Goal: Task Accomplishment & Management: Complete application form

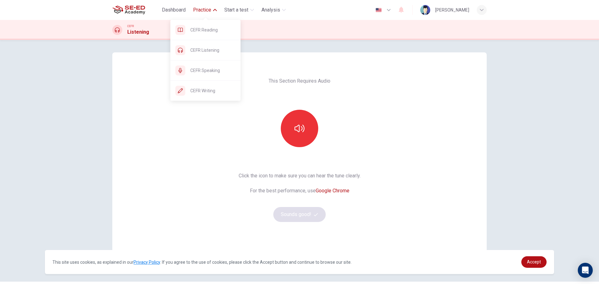
click at [209, 13] on span "Practice" at bounding box center [202, 9] width 18 height 7
click at [203, 9] on span "Practice" at bounding box center [202, 9] width 18 height 7
click at [202, 11] on span "Practice" at bounding box center [202, 9] width 18 height 7
drag, startPoint x: 201, startPoint y: 68, endPoint x: 353, endPoint y: 37, distance: 154.8
click at [201, 69] on span "CEFR Speaking" at bounding box center [212, 70] width 45 height 7
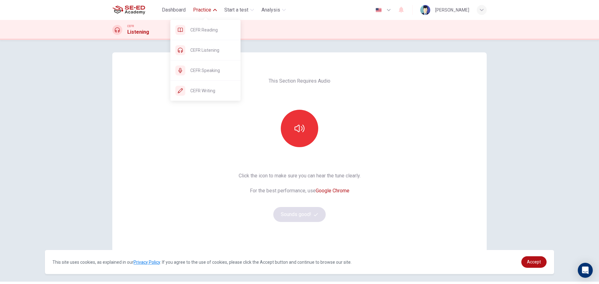
click at [209, 9] on span "Practice" at bounding box center [202, 9] width 18 height 7
click at [204, 10] on span "Practice" at bounding box center [202, 9] width 18 height 7
click at [206, 72] on span "CEFR Speaking" at bounding box center [212, 70] width 45 height 7
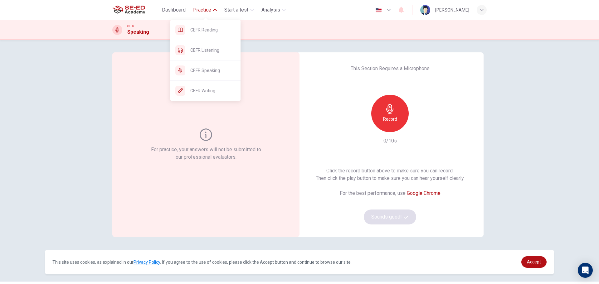
click at [198, 11] on span "Practice" at bounding box center [202, 9] width 18 height 7
drag, startPoint x: 200, startPoint y: 31, endPoint x: 324, endPoint y: 36, distance: 124.2
click at [200, 31] on span "CEFR Reading" at bounding box center [212, 29] width 45 height 7
click at [214, 31] on span "CEFR Reading" at bounding box center [212, 29] width 45 height 7
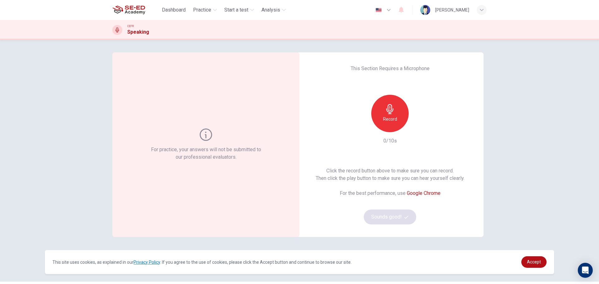
drag, startPoint x: 432, startPoint y: 151, endPoint x: 423, endPoint y: 141, distance: 13.5
click at [432, 148] on div "This Section Requires a Microphone Record 0/10s Click the record button above t…" at bounding box center [389, 144] width 187 height 185
click at [392, 118] on h6 "Record" at bounding box center [390, 118] width 14 height 7
click at [395, 116] on div "Stop" at bounding box center [389, 113] width 37 height 37
click at [418, 127] on icon "button" at bounding box center [419, 127] width 3 height 4
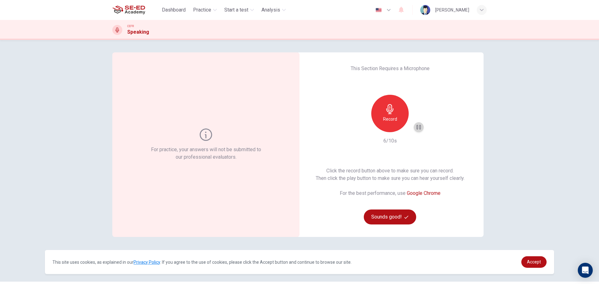
click at [416, 127] on icon "button" at bounding box center [418, 127] width 4 height 5
click at [400, 215] on button "Sounds good!" at bounding box center [390, 217] width 52 height 15
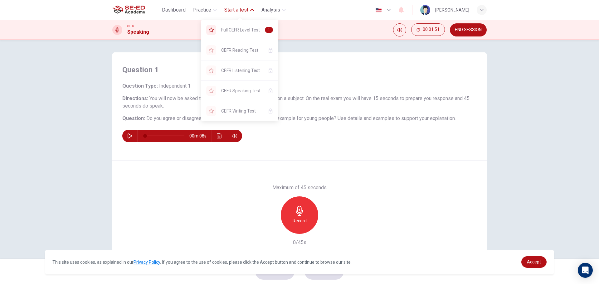
click at [244, 9] on span "Start a test" at bounding box center [236, 9] width 24 height 7
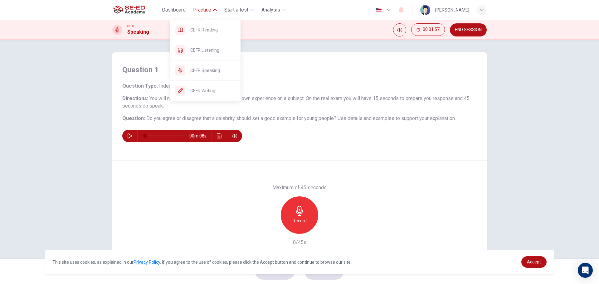
click at [206, 11] on span "Practice" at bounding box center [202, 9] width 18 height 7
click at [203, 29] on span "CEFR Reading" at bounding box center [212, 29] width 45 height 7
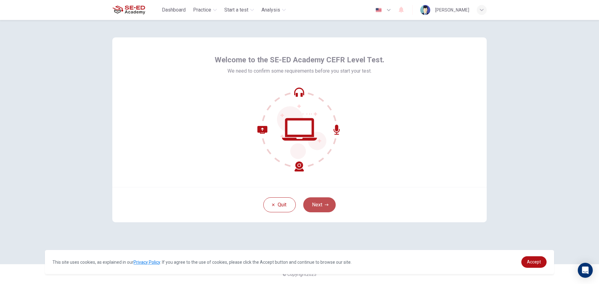
click at [322, 205] on button "Next" at bounding box center [319, 204] width 32 height 15
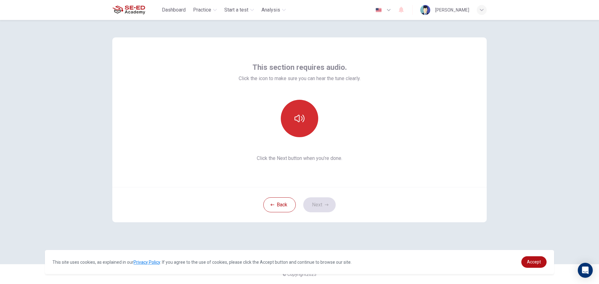
click at [297, 120] on icon "button" at bounding box center [299, 118] width 10 height 10
click at [302, 124] on button "button" at bounding box center [299, 118] width 37 height 37
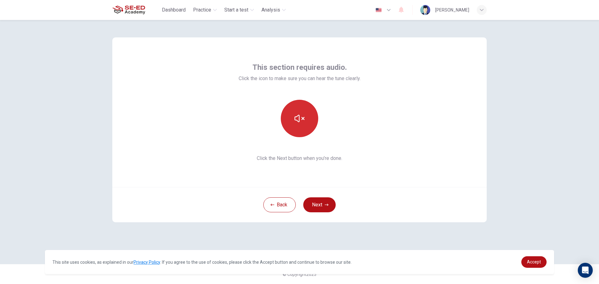
click at [302, 124] on button "button" at bounding box center [299, 118] width 37 height 37
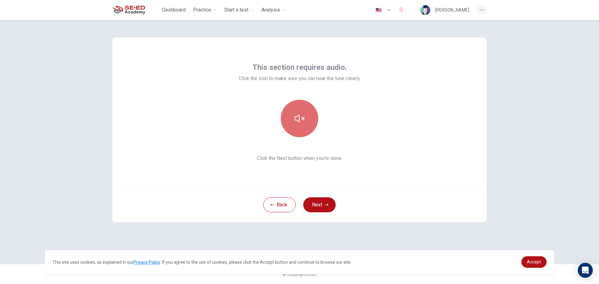
click at [302, 124] on button "button" at bounding box center [299, 118] width 37 height 37
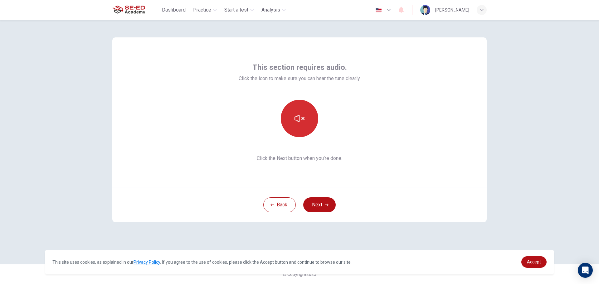
click at [302, 124] on button "button" at bounding box center [299, 118] width 37 height 37
click at [304, 124] on button "button" at bounding box center [299, 118] width 37 height 37
click at [321, 203] on button "Next" at bounding box center [319, 204] width 32 height 15
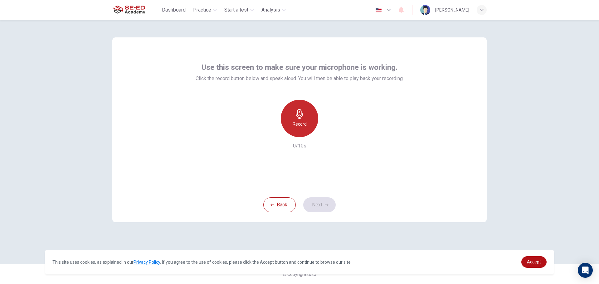
click at [297, 122] on h6 "Record" at bounding box center [299, 123] width 14 height 7
click at [306, 123] on div "Stop" at bounding box center [299, 118] width 37 height 37
click at [327, 132] on icon "button" at bounding box center [328, 132] width 3 height 4
click at [327, 128] on div "button" at bounding box center [328, 132] width 10 height 10
click at [268, 130] on icon "button" at bounding box center [271, 132] width 6 height 6
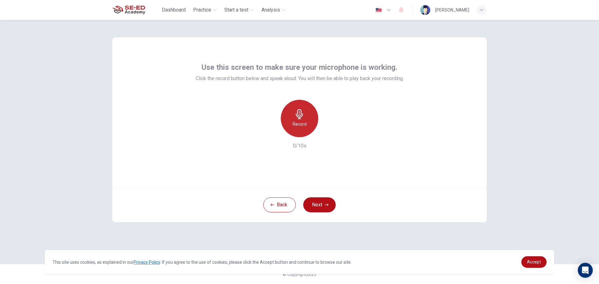
click at [299, 124] on h6 "Record" at bounding box center [299, 123] width 14 height 7
click at [302, 119] on div "Stop" at bounding box center [299, 118] width 37 height 37
click at [325, 131] on icon "button" at bounding box center [328, 132] width 6 height 6
click at [325, 130] on icon "button" at bounding box center [328, 132] width 6 height 6
click at [320, 201] on button "Next" at bounding box center [319, 204] width 32 height 15
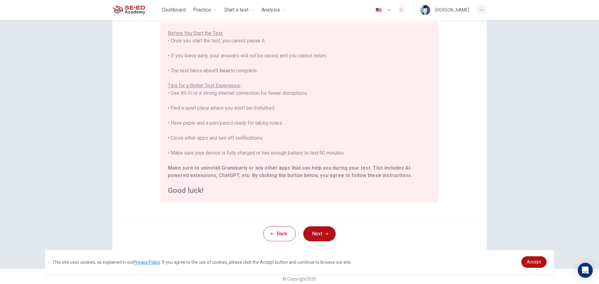
scroll to position [63, 0]
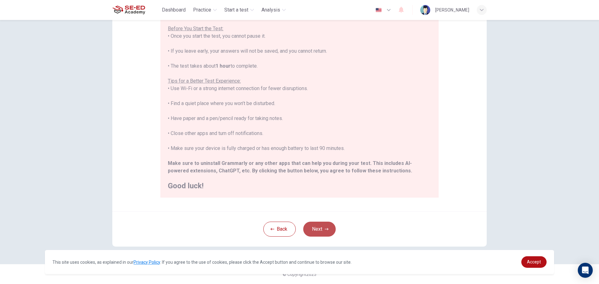
click at [316, 229] on button "Next" at bounding box center [319, 229] width 32 height 15
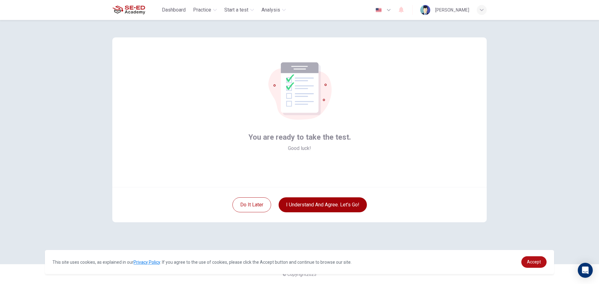
click at [342, 206] on button "I understand and agree. Let’s go!" at bounding box center [322, 204] width 88 height 15
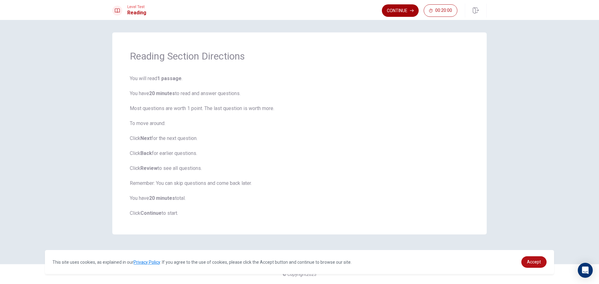
click at [394, 14] on button "Continue" at bounding box center [400, 10] width 37 height 12
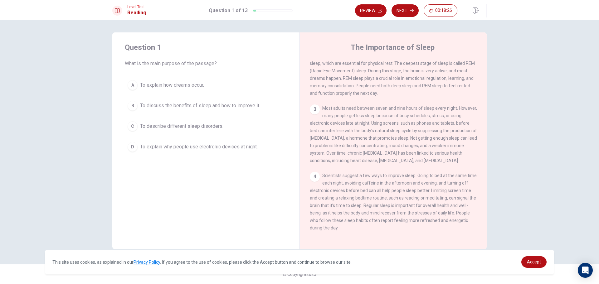
scroll to position [84, 0]
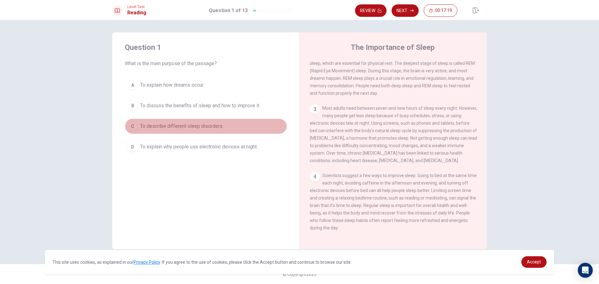
click at [209, 126] on span "To describe different sleep disorders." at bounding box center [181, 126] width 83 height 7
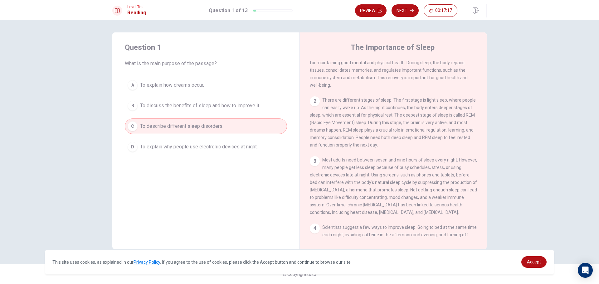
scroll to position [0, 0]
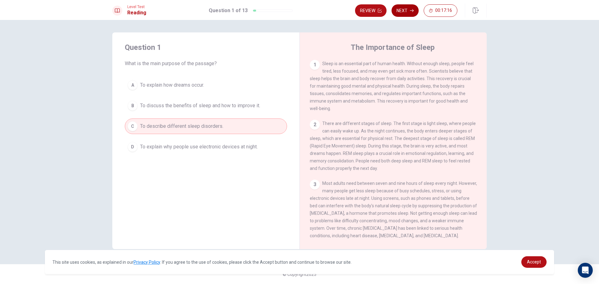
click at [406, 10] on button "Next" at bounding box center [404, 10] width 27 height 12
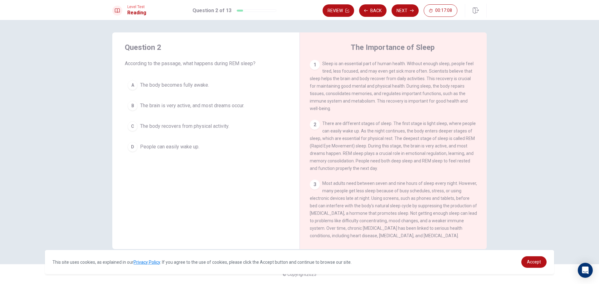
click at [369, 4] on div "Review Back Next 00:17:08" at bounding box center [404, 11] width 164 height 14
click at [371, 10] on button "Back" at bounding box center [372, 10] width 27 height 12
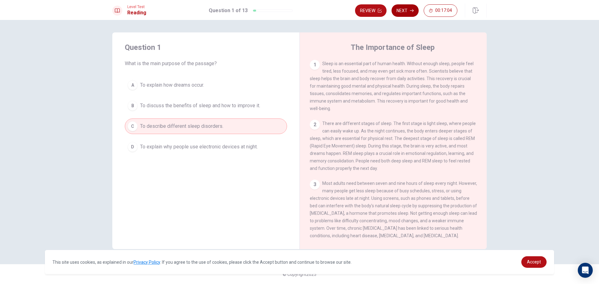
click at [412, 6] on button "Next" at bounding box center [404, 10] width 27 height 12
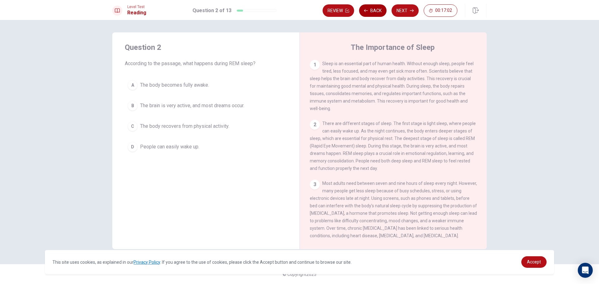
click at [375, 8] on button "Back" at bounding box center [372, 10] width 27 height 12
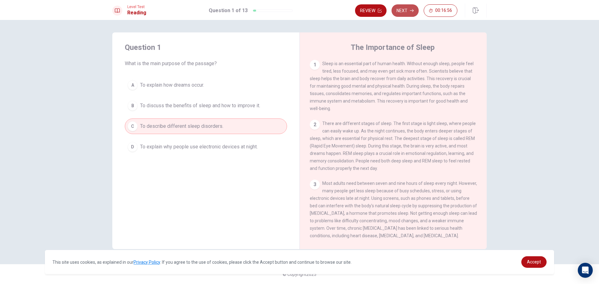
click at [407, 11] on button "Next" at bounding box center [404, 10] width 27 height 12
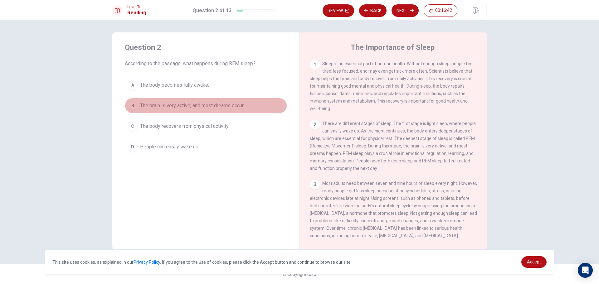
click at [177, 103] on span "The brain is very active, and most dreams occur." at bounding box center [192, 105] width 104 height 7
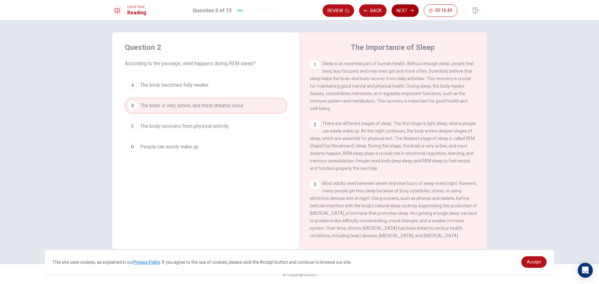
click at [405, 11] on button "Next" at bounding box center [404, 10] width 27 height 12
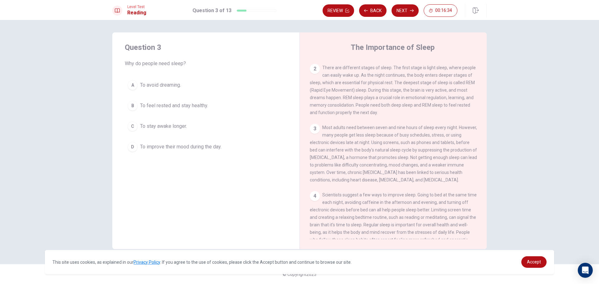
scroll to position [62, 0]
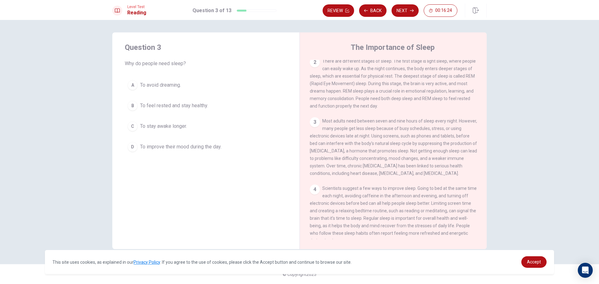
click at [185, 128] on span "To stay awake longer." at bounding box center [163, 126] width 47 height 7
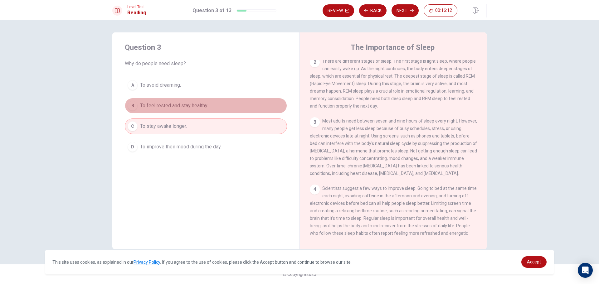
click at [184, 106] on span "To feel rested and stay healthy." at bounding box center [174, 105] width 68 height 7
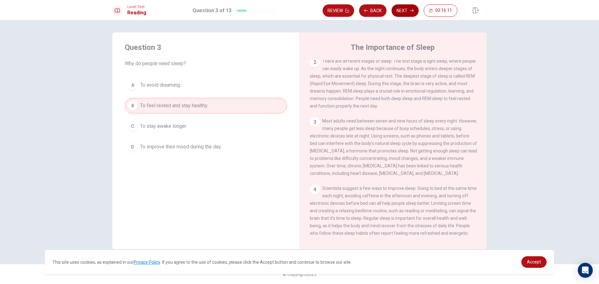
click at [400, 8] on button "Next" at bounding box center [404, 10] width 27 height 12
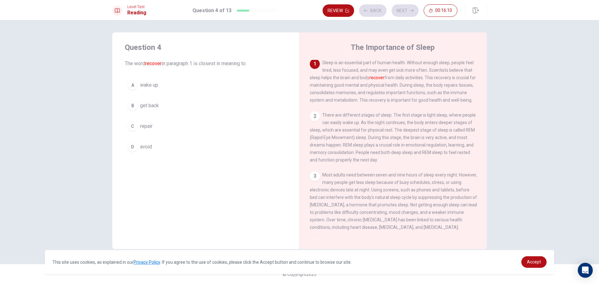
scroll to position [0, 0]
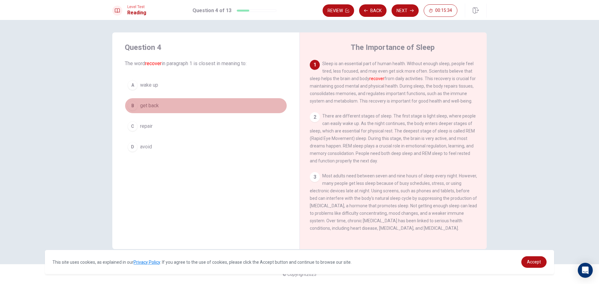
click at [154, 109] on span "get back" at bounding box center [149, 105] width 19 height 7
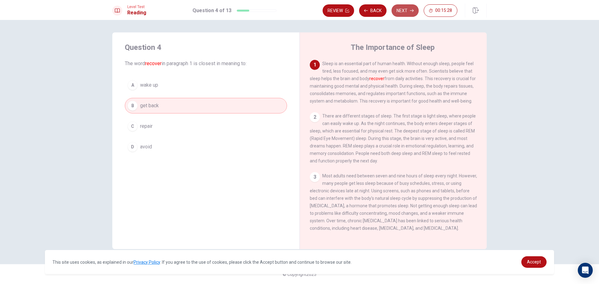
click at [403, 7] on button "Next" at bounding box center [404, 10] width 27 height 12
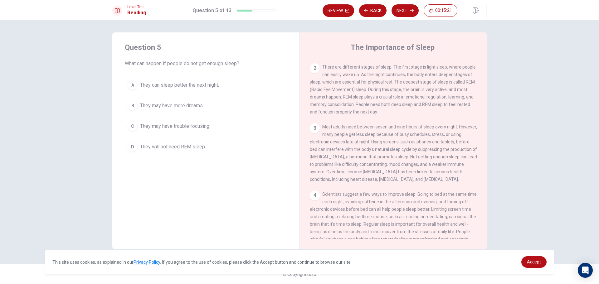
scroll to position [62, 0]
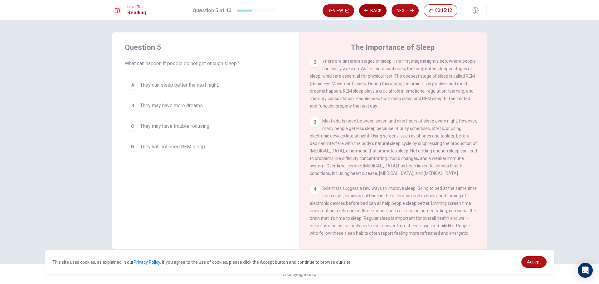
click at [368, 9] on button "Back" at bounding box center [372, 10] width 27 height 12
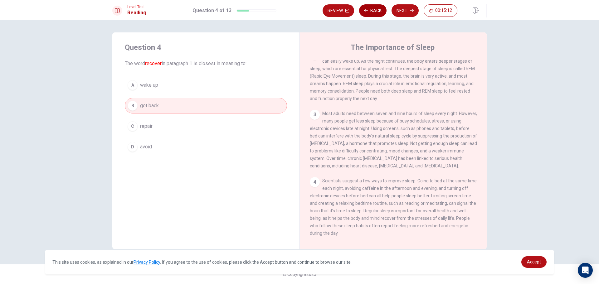
scroll to position [0, 0]
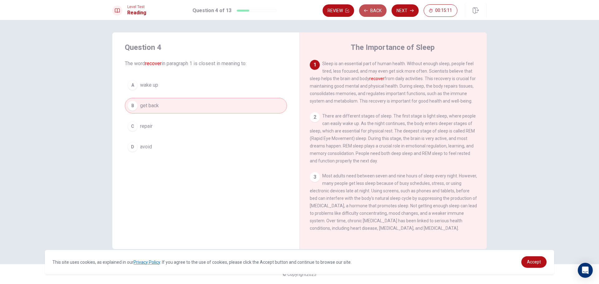
click at [368, 9] on button "Back" at bounding box center [372, 10] width 27 height 12
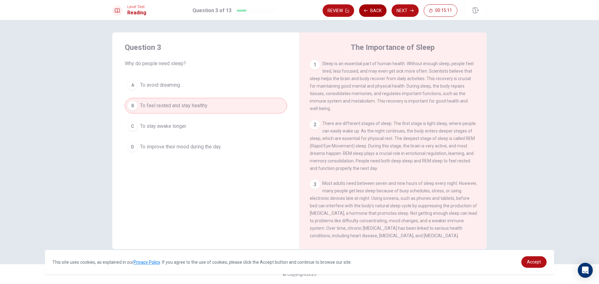
click at [368, 9] on button "Back" at bounding box center [372, 10] width 27 height 12
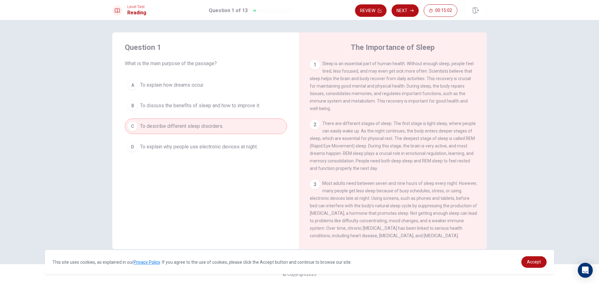
click at [404, 10] on button "Next" at bounding box center [404, 10] width 27 height 12
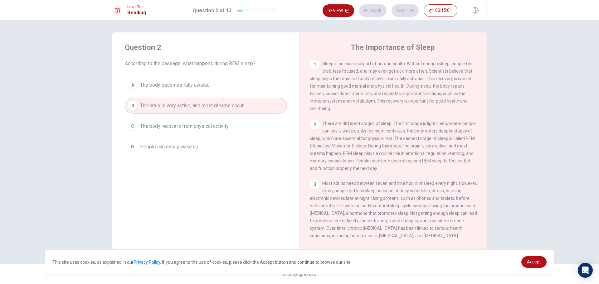
click at [404, 10] on div "Review Back Next 00:15:01" at bounding box center [389, 10] width 135 height 12
click at [401, 13] on button "Next" at bounding box center [404, 10] width 27 height 12
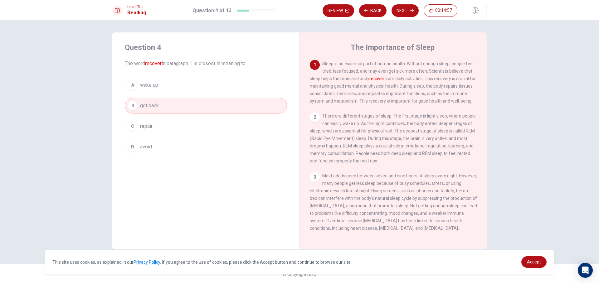
click at [401, 13] on button "Next" at bounding box center [404, 10] width 27 height 12
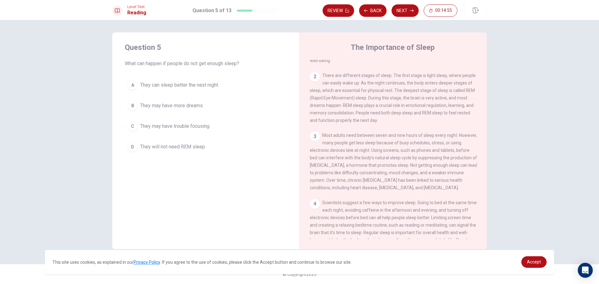
scroll to position [62, 0]
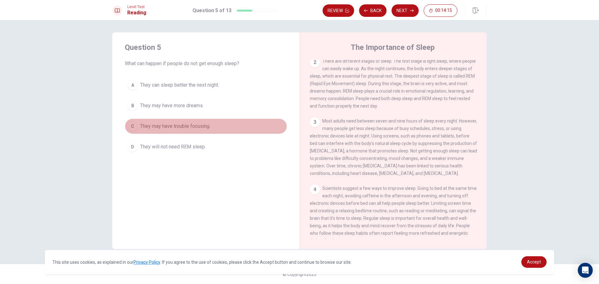
click at [181, 128] on span "They may have trouble focusing." at bounding box center [175, 126] width 70 height 7
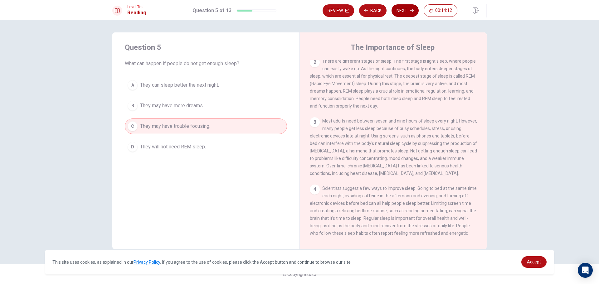
click at [401, 7] on button "Next" at bounding box center [404, 10] width 27 height 12
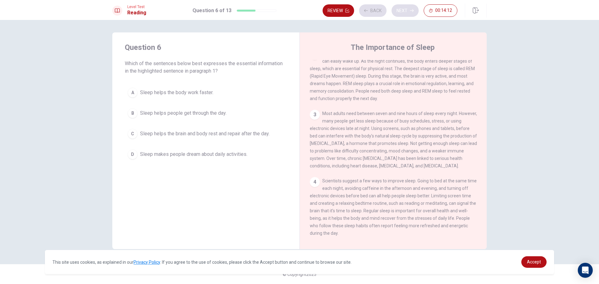
scroll to position [0, 0]
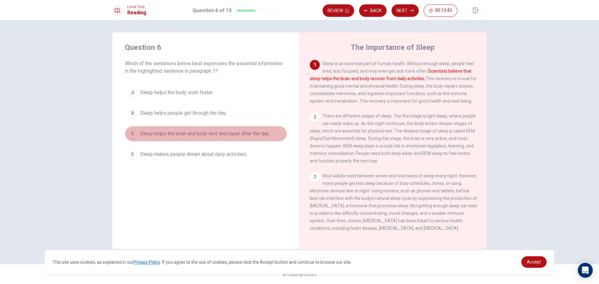
click at [199, 134] on span "Sleep helps the brain and body rest and repair after the day." at bounding box center [204, 133] width 129 height 7
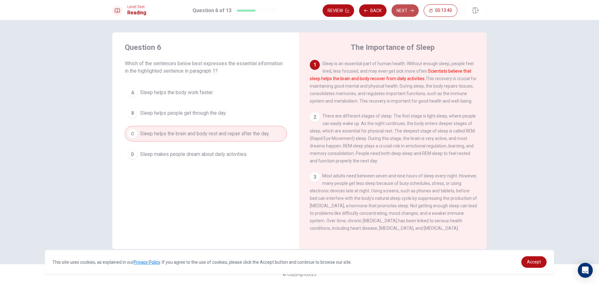
click at [410, 10] on icon "button" at bounding box center [412, 11] width 4 height 4
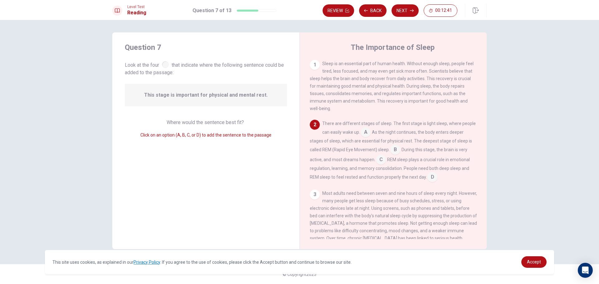
click at [397, 150] on input at bounding box center [395, 150] width 10 height 10
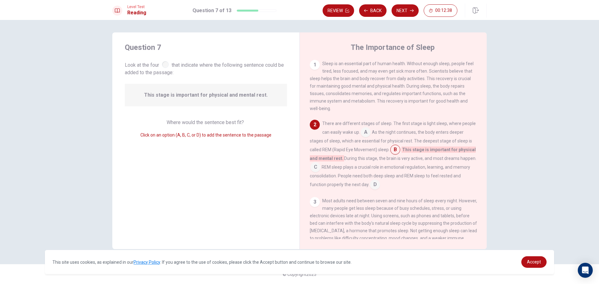
click at [368, 134] on input at bounding box center [365, 133] width 10 height 10
click at [354, 160] on input at bounding box center [351, 158] width 10 height 10
click at [397, 152] on input at bounding box center [395, 150] width 10 height 10
click at [376, 187] on input at bounding box center [375, 185] width 10 height 10
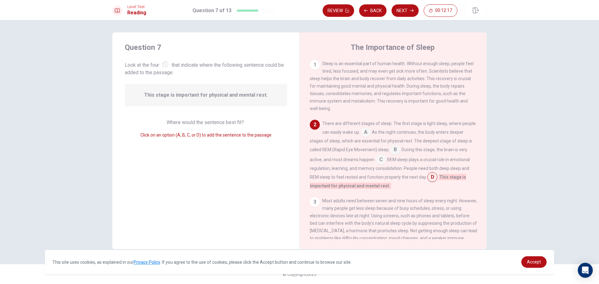
click at [362, 136] on input at bounding box center [365, 133] width 10 height 10
click at [353, 159] on input at bounding box center [351, 158] width 10 height 10
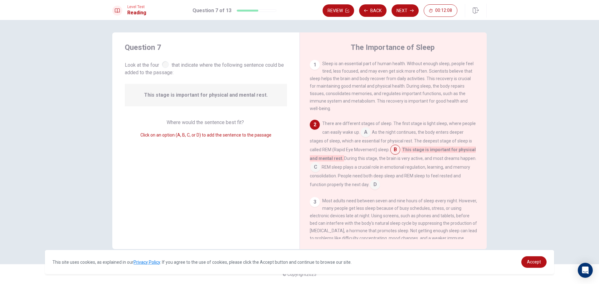
click at [374, 183] on input at bounding box center [375, 185] width 10 height 10
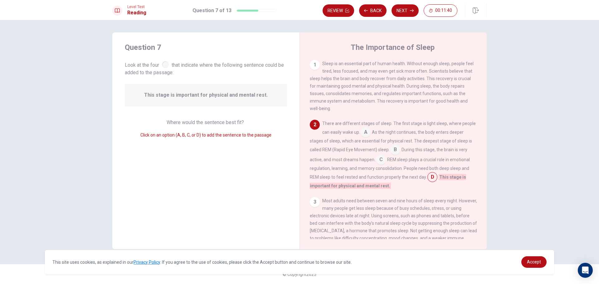
click at [383, 162] on input at bounding box center [381, 160] width 10 height 10
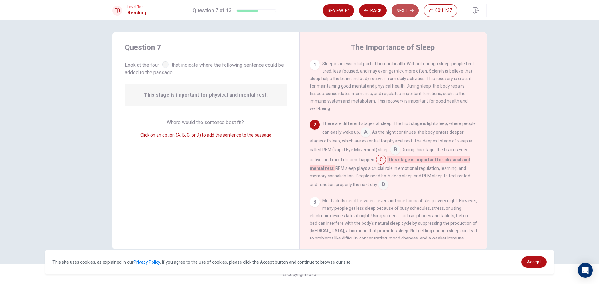
click at [404, 8] on button "Next" at bounding box center [404, 10] width 27 height 12
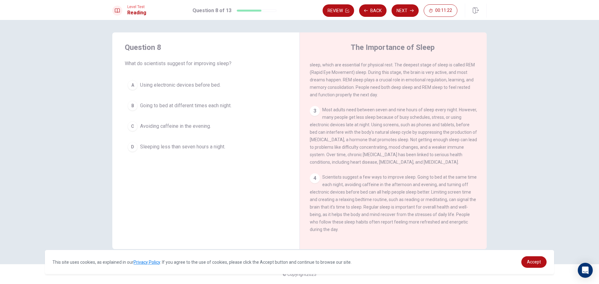
scroll to position [84, 0]
click at [173, 130] on span "Avoiding caffeine in the evening." at bounding box center [175, 126] width 71 height 7
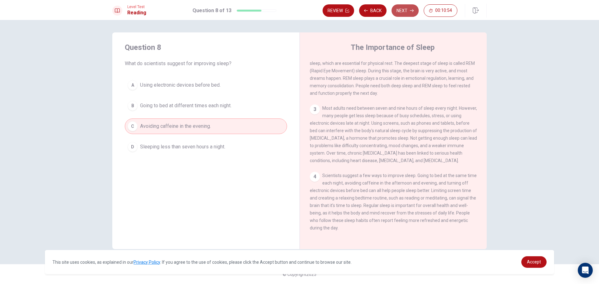
click at [401, 8] on button "Next" at bounding box center [404, 10] width 27 height 12
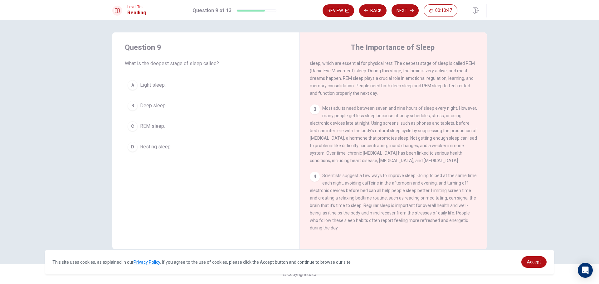
click at [159, 127] on span "REM sleep." at bounding box center [152, 126] width 25 height 7
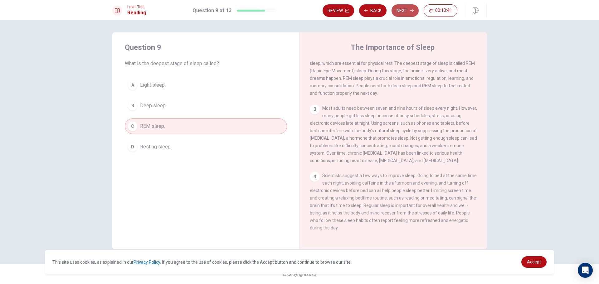
click at [402, 12] on button "Next" at bounding box center [404, 10] width 27 height 12
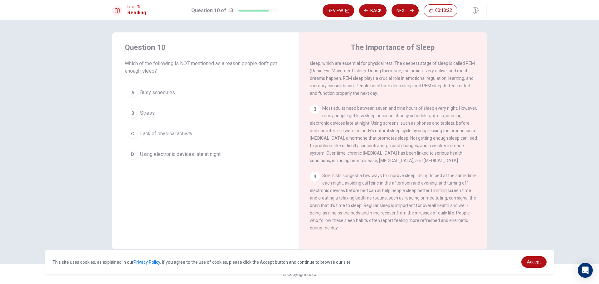
click at [168, 133] on span "Lack of physical activity." at bounding box center [166, 133] width 53 height 7
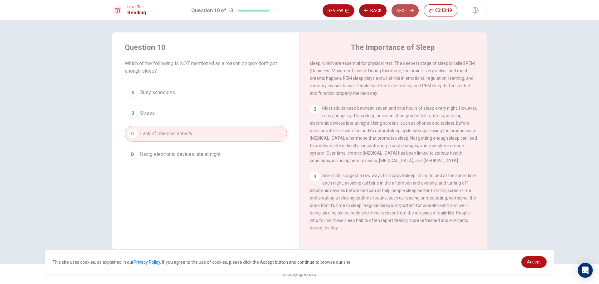
click at [406, 11] on button "Next" at bounding box center [404, 10] width 27 height 12
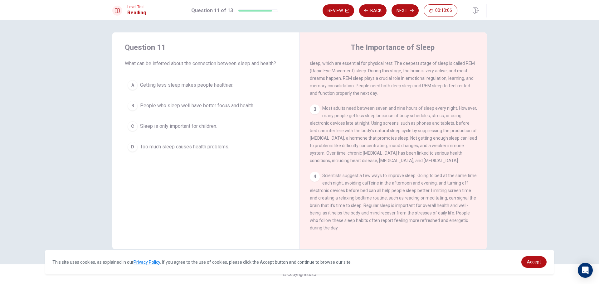
click at [167, 107] on span "People who sleep well have better focus and health." at bounding box center [197, 105] width 114 height 7
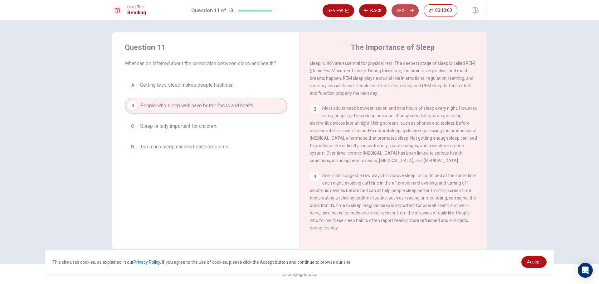
click at [408, 12] on button "Next" at bounding box center [404, 10] width 27 height 12
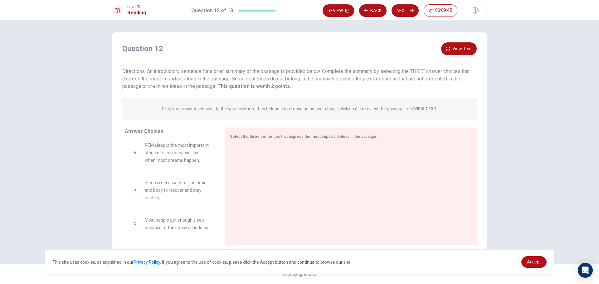
scroll to position [0, 0]
click at [461, 50] on button "View Text" at bounding box center [459, 48] width 36 height 13
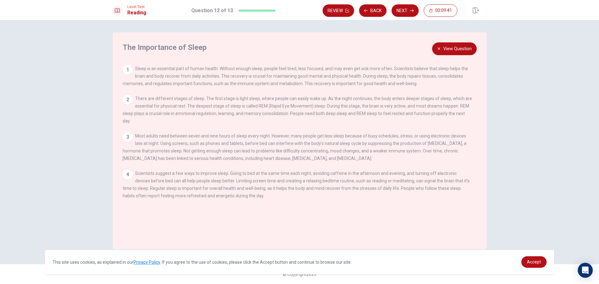
click at [453, 46] on button "View Question" at bounding box center [454, 48] width 45 height 13
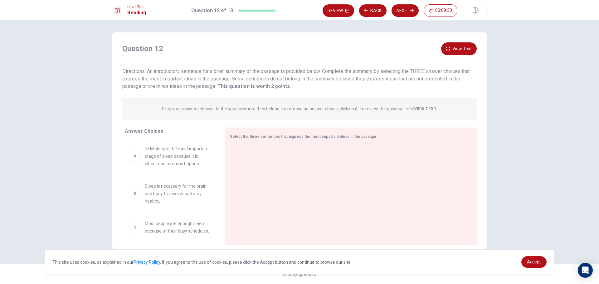
click at [462, 47] on button "View Text" at bounding box center [459, 48] width 36 height 13
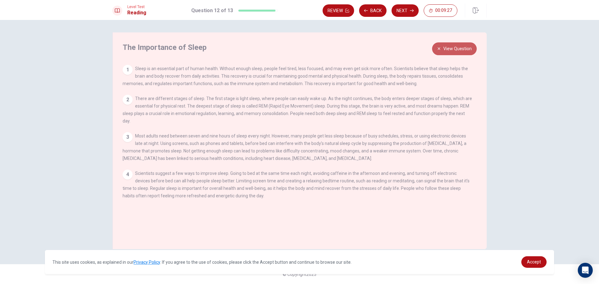
click at [454, 48] on button "View Question" at bounding box center [454, 48] width 45 height 13
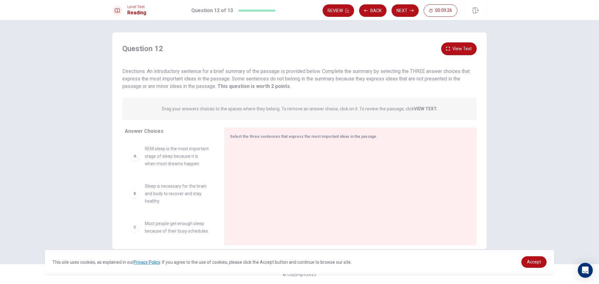
click at [153, 165] on span "REM sleep is the most important stage of sleep because it is when most dreams h…" at bounding box center [177, 156] width 65 height 22
click at [139, 164] on div "A REM sleep is the most important stage of sleep because it is when most dreams…" at bounding box center [170, 156] width 80 height 22
click at [461, 43] on button "View Text" at bounding box center [459, 48] width 36 height 13
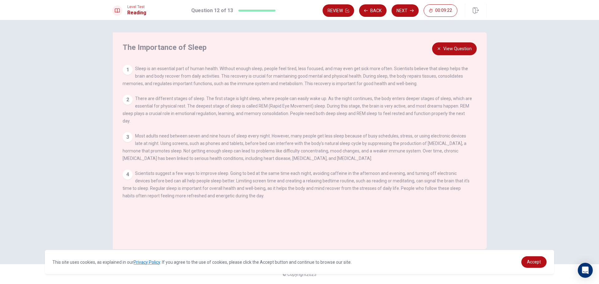
click at [123, 100] on div "2" at bounding box center [128, 100] width 10 height 10
click at [126, 101] on div "2" at bounding box center [128, 100] width 10 height 10
click at [441, 43] on button "View Question" at bounding box center [454, 48] width 45 height 13
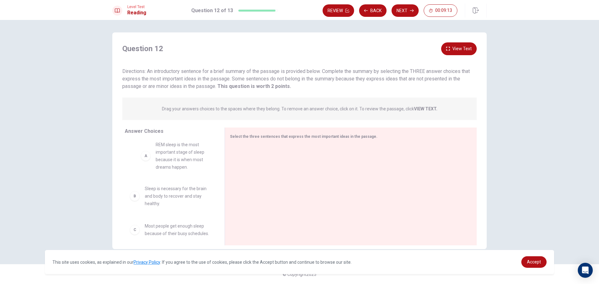
drag, startPoint x: 163, startPoint y: 161, endPoint x: 173, endPoint y: 157, distance: 10.6
click at [465, 53] on button "View Text" at bounding box center [459, 48] width 36 height 13
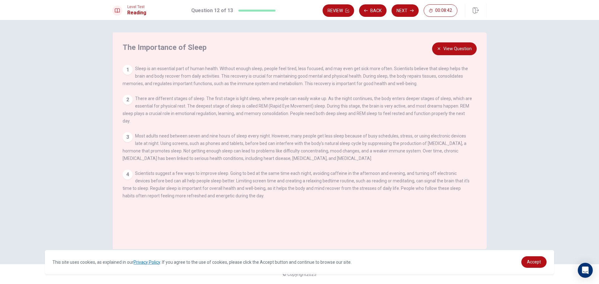
click at [451, 47] on button "View Question" at bounding box center [454, 48] width 45 height 13
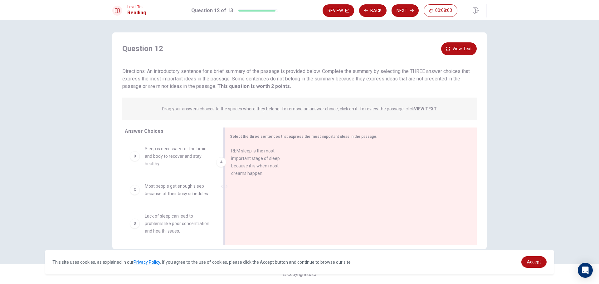
drag, startPoint x: 162, startPoint y: 163, endPoint x: 241, endPoint y: 175, distance: 79.8
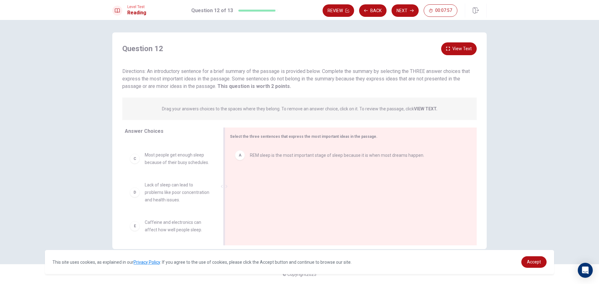
scroll to position [31, 0]
drag, startPoint x: 163, startPoint y: 162, endPoint x: 292, endPoint y: 171, distance: 128.8
click at [462, 49] on button "View Text" at bounding box center [459, 48] width 36 height 13
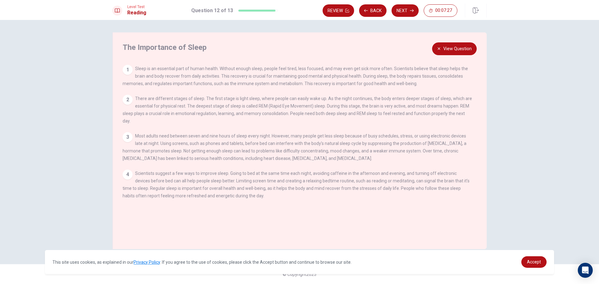
click at [457, 47] on button "View Question" at bounding box center [454, 48] width 45 height 13
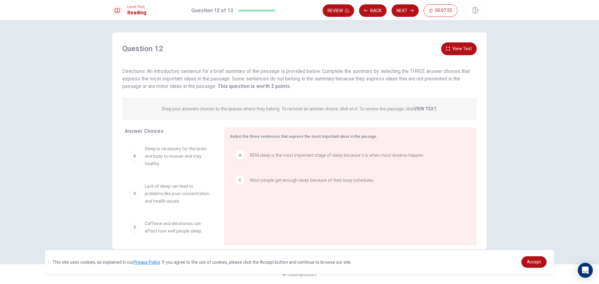
click at [457, 47] on button "View Text" at bounding box center [459, 48] width 36 height 13
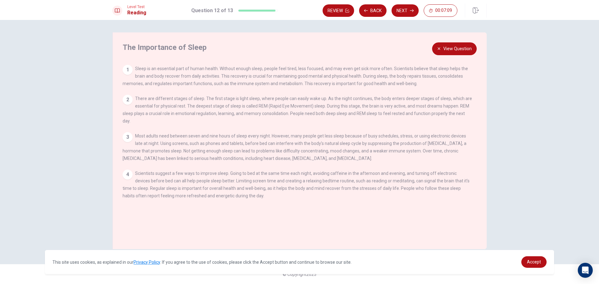
click at [458, 50] on button "View Question" at bounding box center [454, 48] width 45 height 13
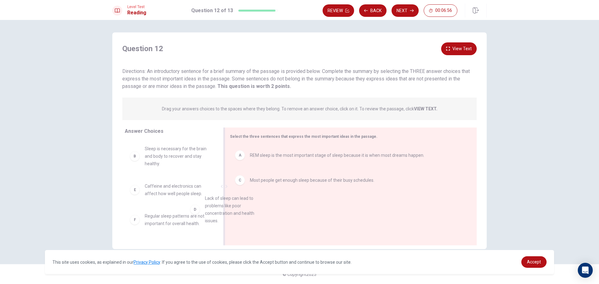
drag, startPoint x: 176, startPoint y: 195, endPoint x: 287, endPoint y: 202, distance: 111.9
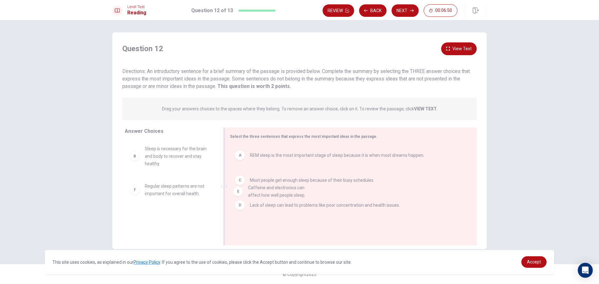
drag, startPoint x: 151, startPoint y: 200, endPoint x: 258, endPoint y: 202, distance: 107.9
click at [410, 11] on icon "button" at bounding box center [412, 11] width 4 height 4
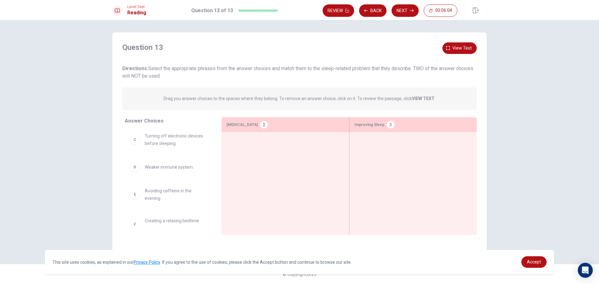
scroll to position [61, 0]
drag, startPoint x: 165, startPoint y: 139, endPoint x: 387, endPoint y: 144, distance: 221.8
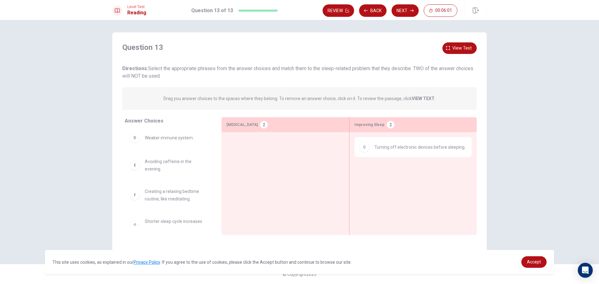
scroll to position [62, 0]
drag, startPoint x: 162, startPoint y: 166, endPoint x: 393, endPoint y: 167, distance: 231.1
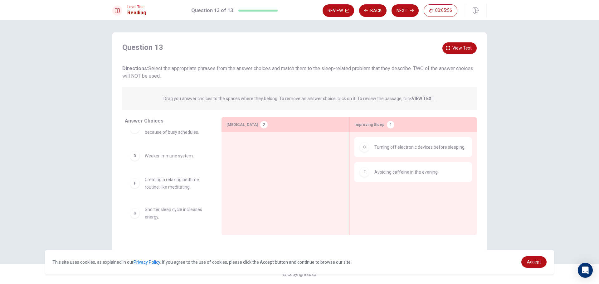
scroll to position [44, 0]
drag, startPoint x: 161, startPoint y: 185, endPoint x: 415, endPoint y: 200, distance: 254.9
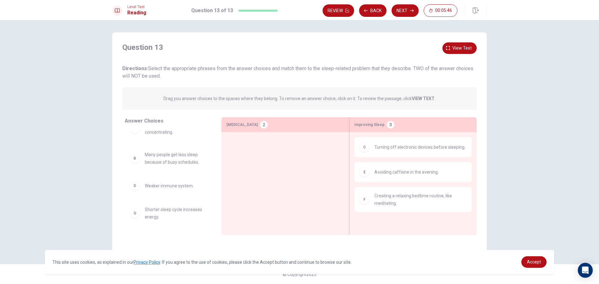
scroll to position [0, 0]
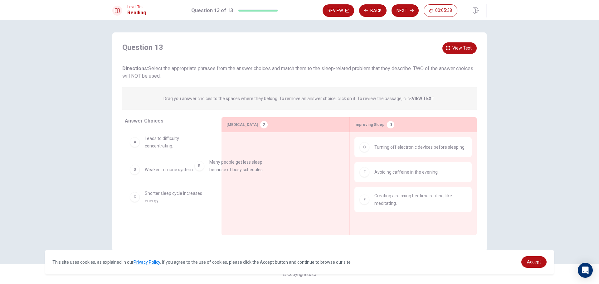
drag, startPoint x: 166, startPoint y: 175, endPoint x: 278, endPoint y: 161, distance: 113.2
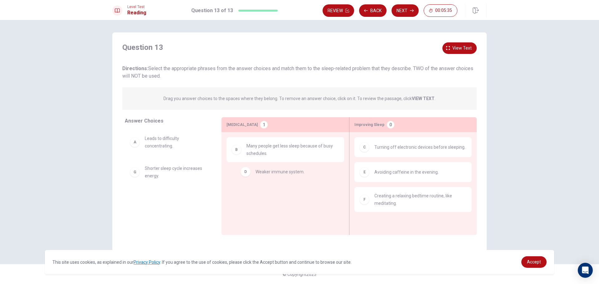
drag, startPoint x: 171, startPoint y: 173, endPoint x: 287, endPoint y: 174, distance: 115.7
click at [413, 8] on button "Next" at bounding box center [404, 10] width 27 height 12
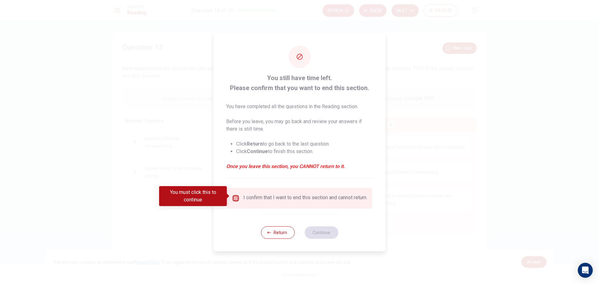
click at [233, 197] on input "You must click this to continue" at bounding box center [235, 198] width 7 height 7
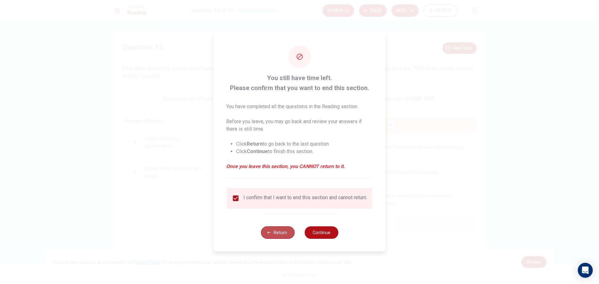
click at [278, 235] on button "Return" at bounding box center [278, 232] width 34 height 12
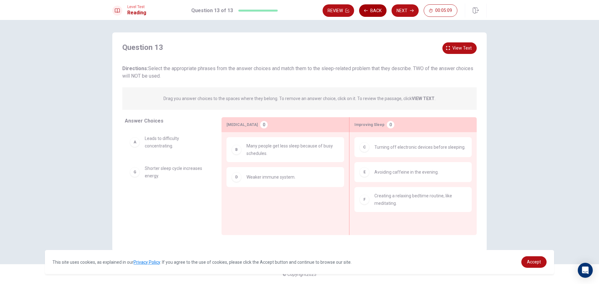
click at [373, 11] on button "Back" at bounding box center [372, 10] width 27 height 12
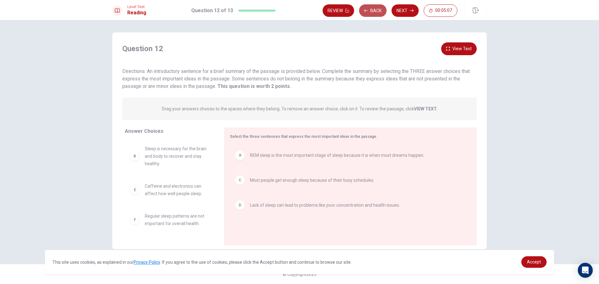
click at [373, 11] on button "Back" at bounding box center [372, 10] width 27 height 12
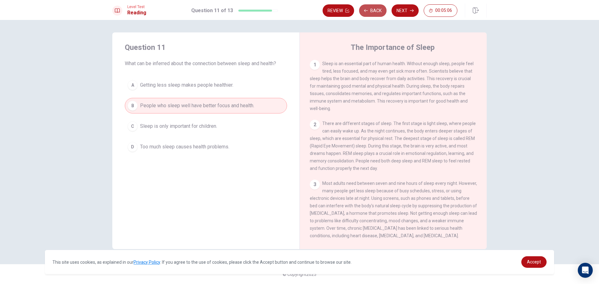
click at [373, 11] on button "Back" at bounding box center [372, 10] width 27 height 12
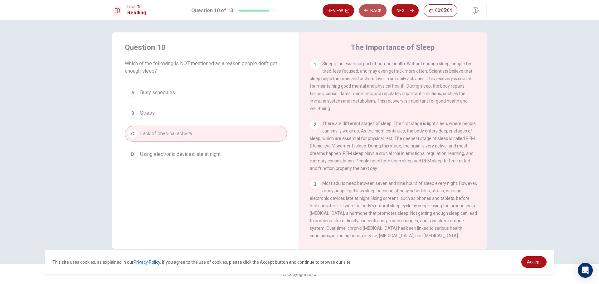
click at [374, 12] on button "Back" at bounding box center [372, 10] width 27 height 12
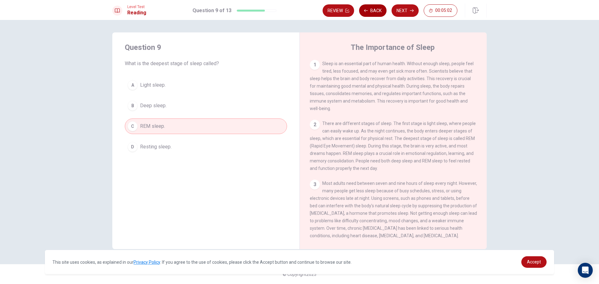
click at [374, 12] on button "Back" at bounding box center [372, 10] width 27 height 12
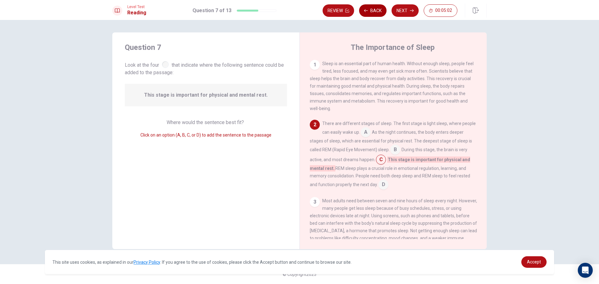
scroll to position [15, 0]
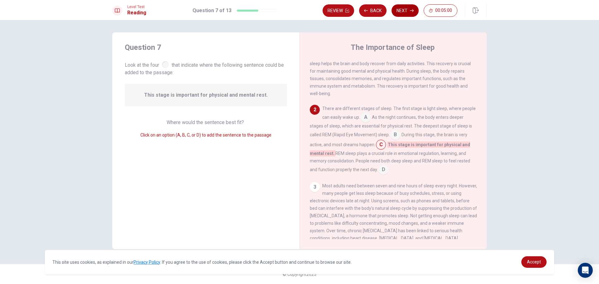
click at [400, 4] on button "Next" at bounding box center [404, 10] width 27 height 12
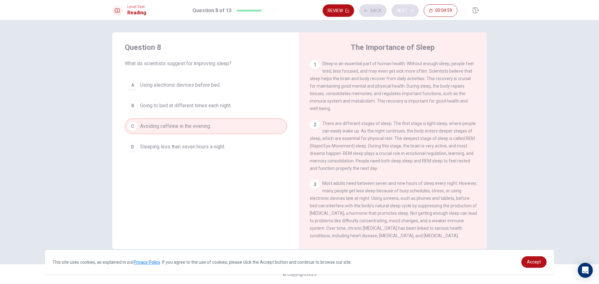
click at [400, 4] on div "Review Back Next 00:04:59" at bounding box center [389, 10] width 135 height 12
click at [404, 9] on button "Next" at bounding box center [404, 10] width 27 height 12
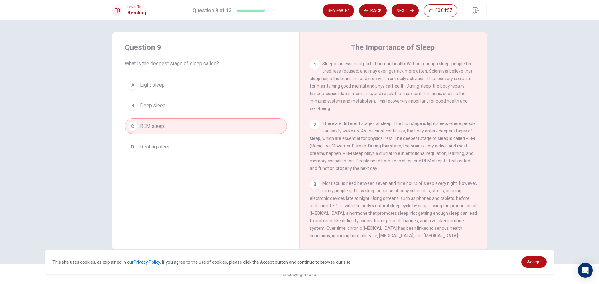
click at [404, 9] on button "Next" at bounding box center [404, 10] width 27 height 12
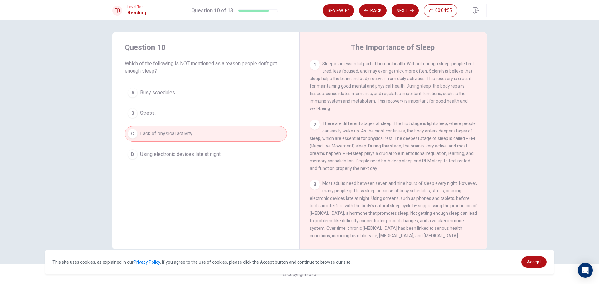
click at [404, 11] on button "Next" at bounding box center [404, 10] width 27 height 12
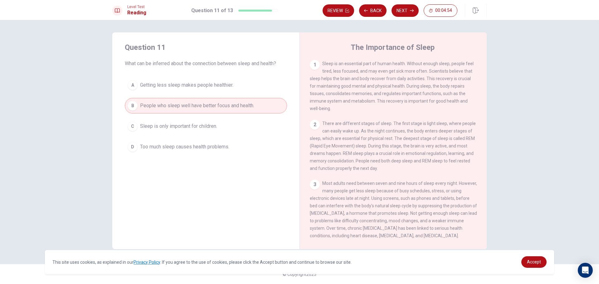
click at [404, 11] on button "Next" at bounding box center [404, 10] width 27 height 12
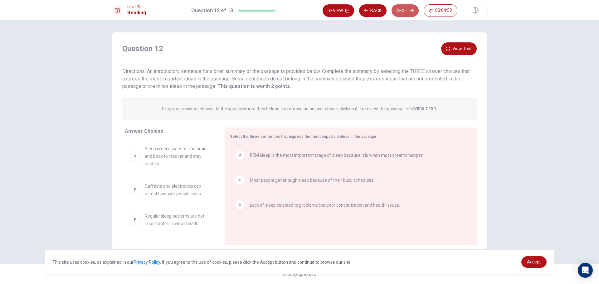
click at [404, 11] on button "Next" at bounding box center [404, 10] width 27 height 12
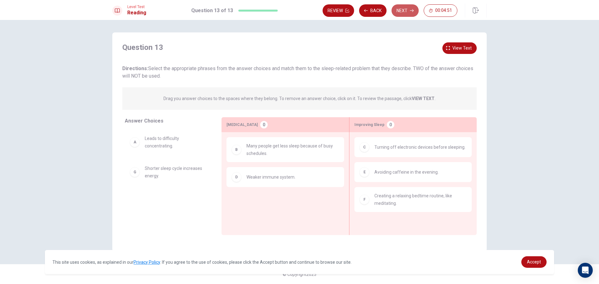
click at [404, 11] on button "Next" at bounding box center [404, 10] width 27 height 12
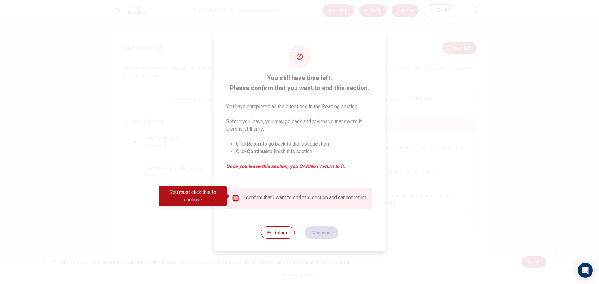
click at [234, 197] on input "You must click this to continue" at bounding box center [235, 198] width 7 height 7
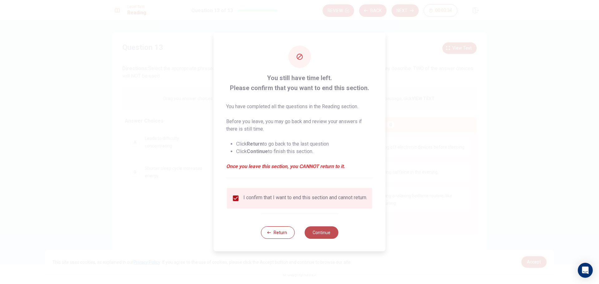
click at [326, 236] on button "Continue" at bounding box center [321, 232] width 34 height 12
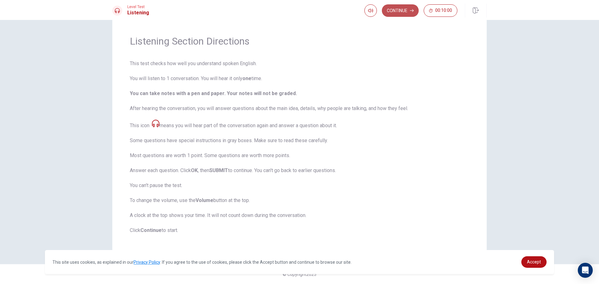
click at [407, 10] on button "Continue" at bounding box center [400, 10] width 37 height 12
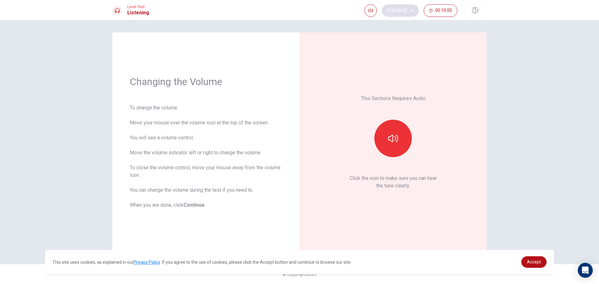
scroll to position [0, 0]
click at [394, 133] on icon "button" at bounding box center [393, 138] width 10 height 10
click at [395, 12] on button "Continue" at bounding box center [400, 10] width 37 height 12
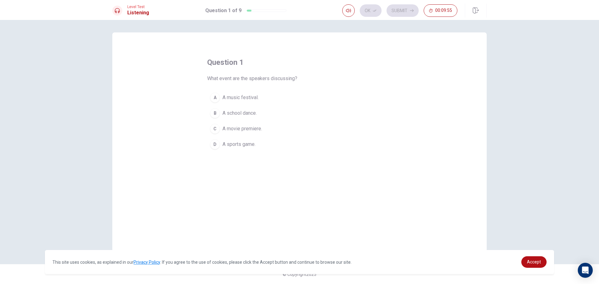
click at [256, 97] on span "A music festival." at bounding box center [240, 97] width 36 height 7
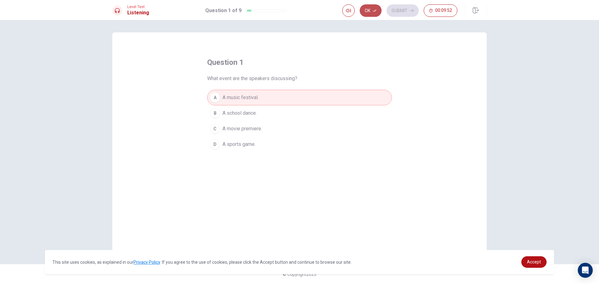
click at [375, 10] on icon "button" at bounding box center [375, 11] width 4 height 2
click at [399, 9] on button "Submit" at bounding box center [402, 10] width 32 height 12
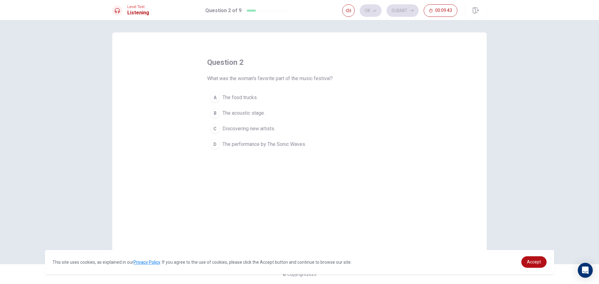
click at [257, 113] on span "The acoustic stage." at bounding box center [243, 112] width 42 height 7
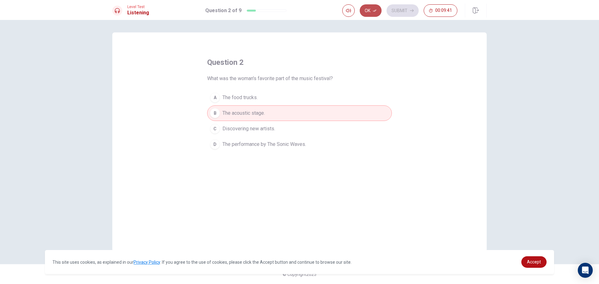
click at [372, 7] on button "Ok" at bounding box center [371, 10] width 22 height 12
click at [401, 13] on button "Submit" at bounding box center [402, 10] width 32 height 12
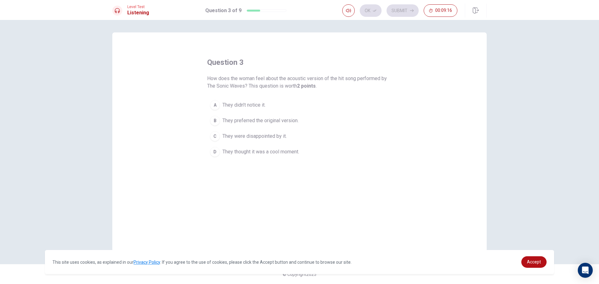
click at [257, 150] on span "They thought it was a cool moment." at bounding box center [260, 151] width 77 height 7
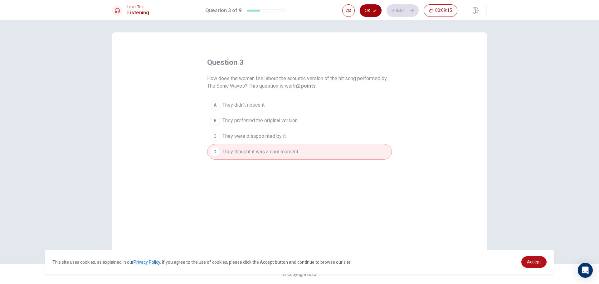
click at [373, 8] on button "Ok" at bounding box center [371, 10] width 22 height 12
click at [393, 8] on button "Submit" at bounding box center [402, 10] width 32 height 12
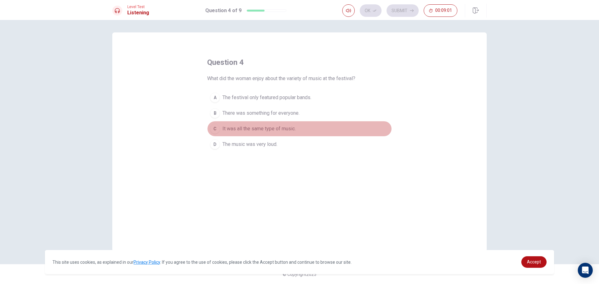
click at [265, 128] on span "It was all the same type of music." at bounding box center [258, 128] width 73 height 7
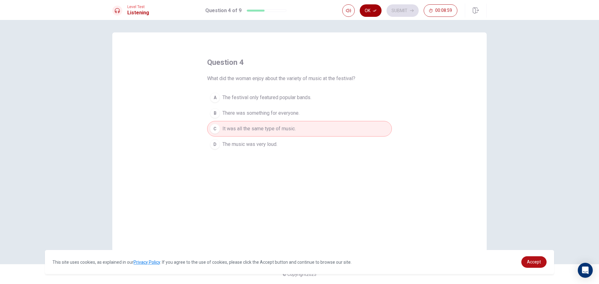
click at [364, 6] on button "Ok" at bounding box center [371, 10] width 22 height 12
click at [386, 8] on div "Ok Submit 00:08:59" at bounding box center [399, 10] width 115 height 12
click at [392, 10] on button "Submit" at bounding box center [402, 10] width 32 height 12
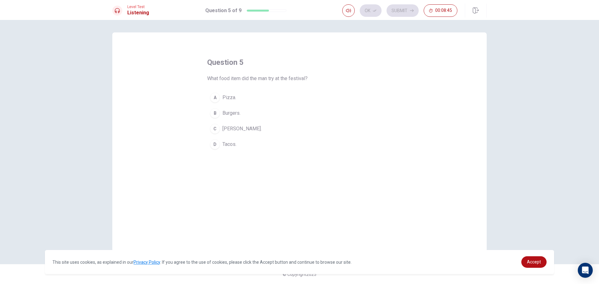
click at [236, 144] on span "Tacos." at bounding box center [229, 144] width 14 height 7
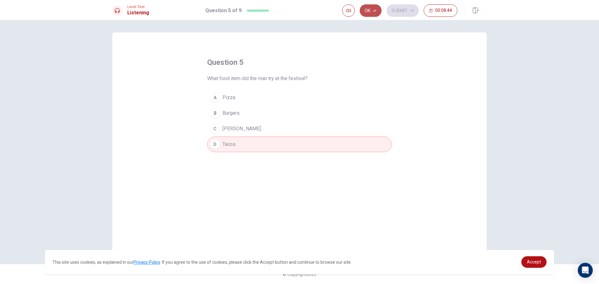
click at [372, 9] on button "Ok" at bounding box center [371, 10] width 22 height 12
click at [396, 11] on button "Submit" at bounding box center [402, 10] width 32 height 12
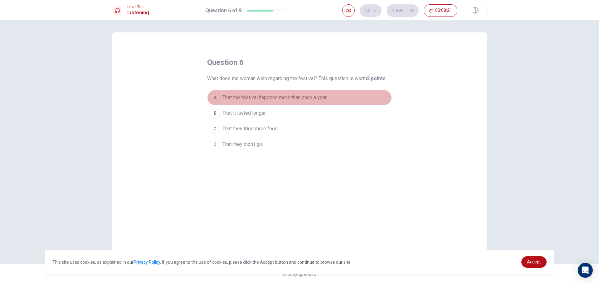
click at [280, 97] on span "That the festival happens more than once a year." at bounding box center [274, 97] width 105 height 7
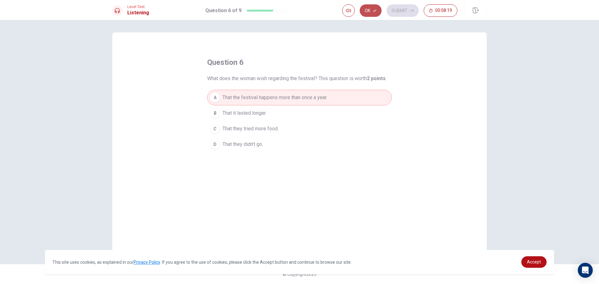
click at [376, 10] on icon "button" at bounding box center [375, 11] width 4 height 4
click at [397, 7] on button "Submit" at bounding box center [402, 10] width 32 height 12
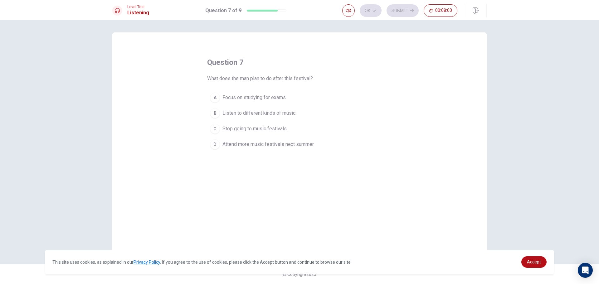
click at [269, 144] on span "Attend more music festivals next summer." at bounding box center [268, 144] width 92 height 7
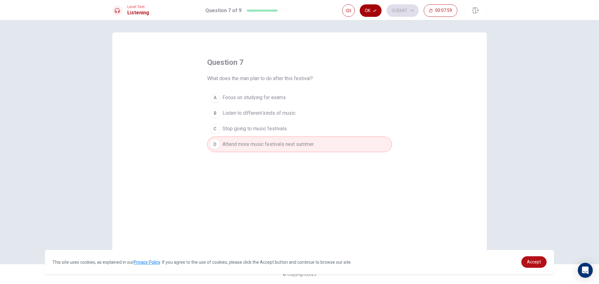
click at [374, 8] on button "Ok" at bounding box center [371, 10] width 22 height 12
click at [398, 8] on button "Submit" at bounding box center [402, 10] width 32 height 12
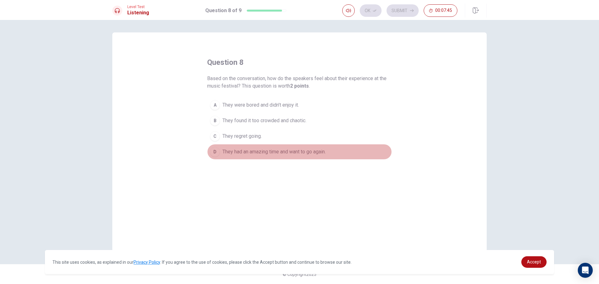
click at [282, 151] on span "They had an amazing time and want to go again." at bounding box center [273, 151] width 103 height 7
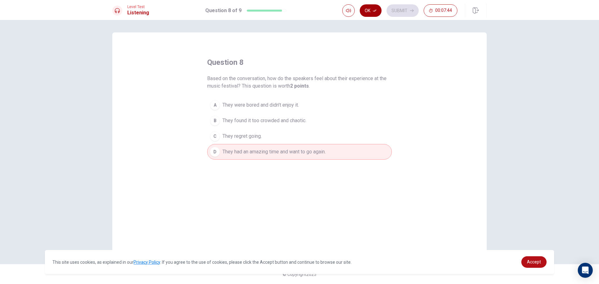
drag, startPoint x: 360, startPoint y: 8, endPoint x: 365, endPoint y: 10, distance: 4.6
click at [362, 9] on button "Ok" at bounding box center [371, 10] width 22 height 12
click at [394, 10] on button "Submit" at bounding box center [402, 10] width 32 height 12
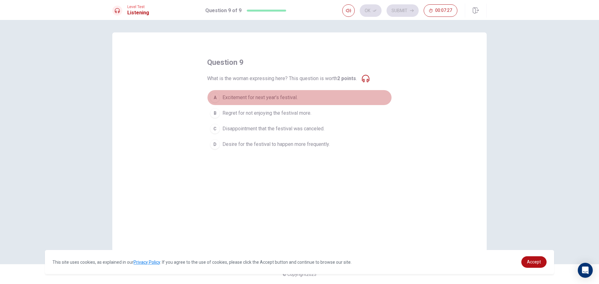
click at [231, 95] on span "Excitement for next year’s festival." at bounding box center [259, 97] width 75 height 7
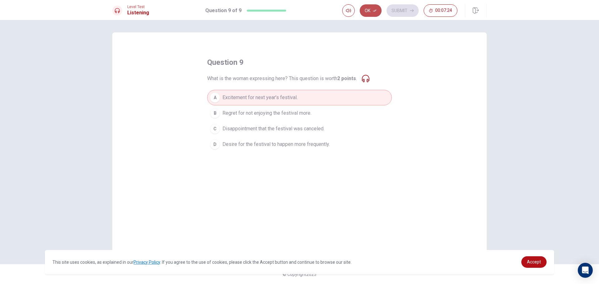
click at [373, 6] on button "Ok" at bounding box center [371, 10] width 22 height 12
click at [398, 11] on button "Submit" at bounding box center [402, 10] width 32 height 12
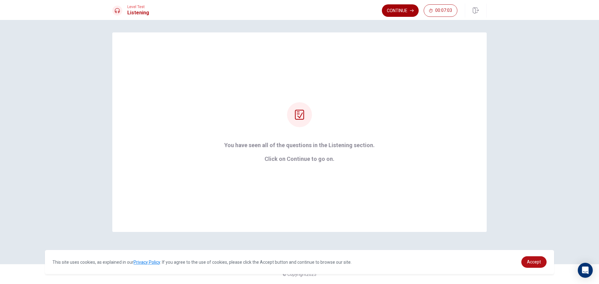
click at [393, 7] on button "Continue" at bounding box center [400, 10] width 37 height 12
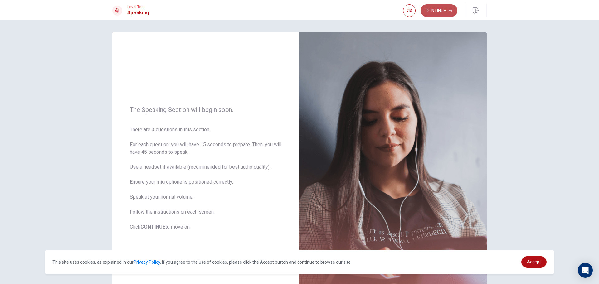
click at [428, 13] on button "Continue" at bounding box center [438, 10] width 37 height 12
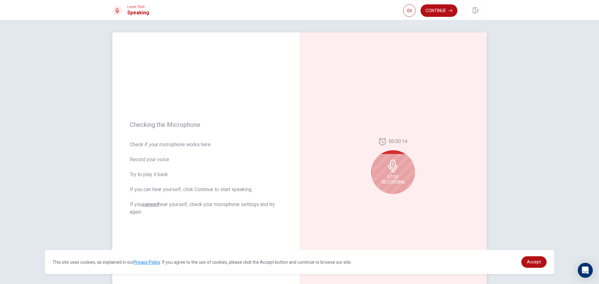
click at [394, 170] on icon at bounding box center [393, 166] width 12 height 12
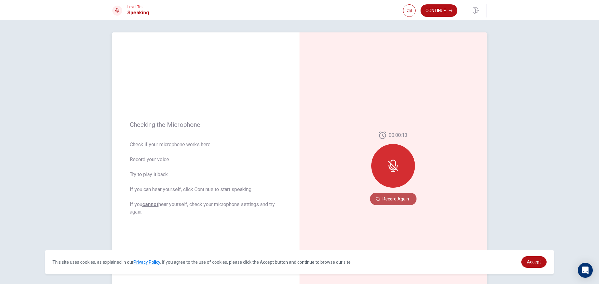
click at [391, 199] on button "Record Again" at bounding box center [393, 199] width 46 height 12
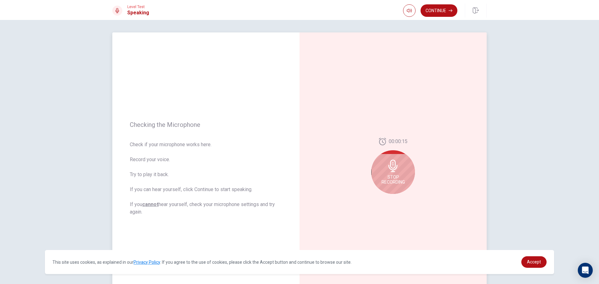
click at [390, 176] on span "Stop Recording" at bounding box center [392, 180] width 23 height 10
click at [398, 200] on icon "Play Audio" at bounding box center [400, 199] width 4 height 4
click at [388, 169] on icon at bounding box center [394, 168] width 12 height 12
click at [393, 168] on icon at bounding box center [394, 168] width 12 height 12
click at [398, 197] on icon "Play Audio" at bounding box center [400, 199] width 4 height 4
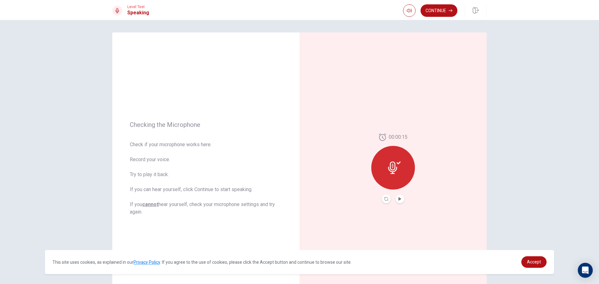
click at [395, 166] on icon at bounding box center [394, 168] width 12 height 12
click at [386, 199] on button "Record Again" at bounding box center [386, 199] width 9 height 9
click at [390, 179] on span "Stop Recording" at bounding box center [392, 180] width 23 height 10
click at [402, 197] on button "Play Audio" at bounding box center [399, 199] width 9 height 9
click at [398, 198] on icon "Play Audio" at bounding box center [399, 199] width 3 height 4
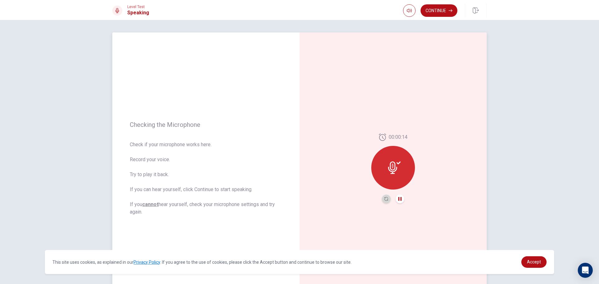
click at [382, 198] on button "Record Again" at bounding box center [386, 199] width 9 height 9
drag, startPoint x: 392, startPoint y: 176, endPoint x: 395, endPoint y: 181, distance: 6.1
click at [392, 176] on span "Stop Recording" at bounding box center [392, 180] width 23 height 10
click at [398, 198] on icon "Play Audio" at bounding box center [399, 199] width 3 height 4
click at [396, 174] on div at bounding box center [393, 168] width 44 height 44
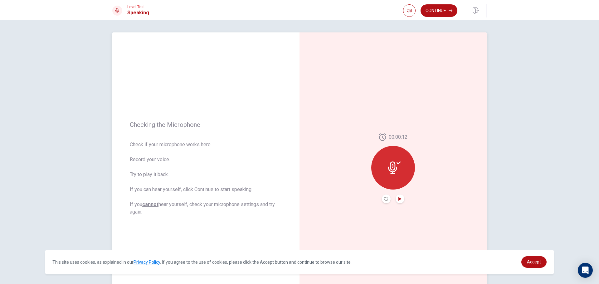
click at [393, 159] on div at bounding box center [393, 168] width 44 height 44
click at [398, 199] on icon "Play Audio" at bounding box center [399, 199] width 3 height 4
click at [399, 198] on icon "Pause Audio" at bounding box center [399, 199] width 3 height 4
click at [435, 10] on button "Continue" at bounding box center [438, 10] width 37 height 12
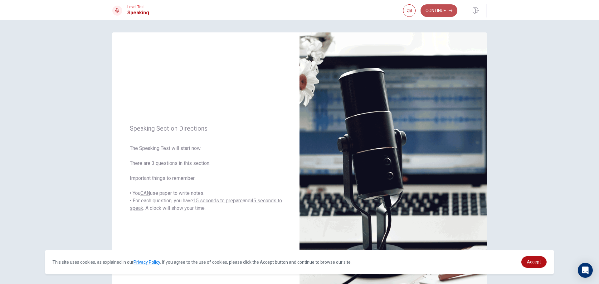
click at [448, 6] on button "Continue" at bounding box center [438, 10] width 37 height 12
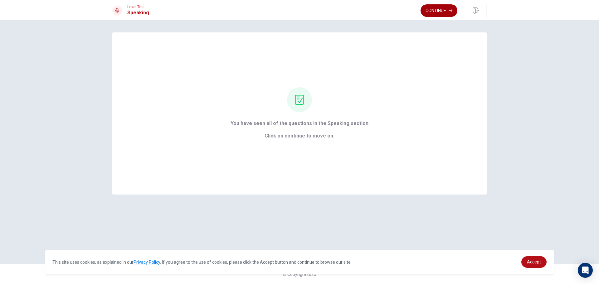
click at [439, 8] on button "Continue" at bounding box center [438, 10] width 37 height 12
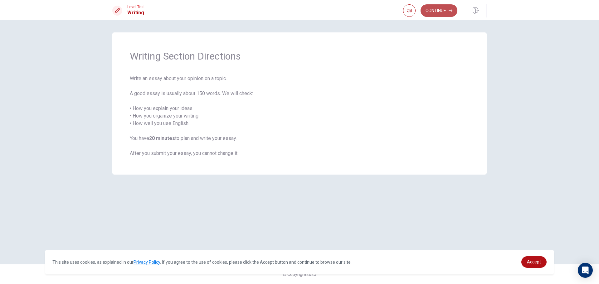
click at [429, 7] on button "Continue" at bounding box center [438, 10] width 37 height 12
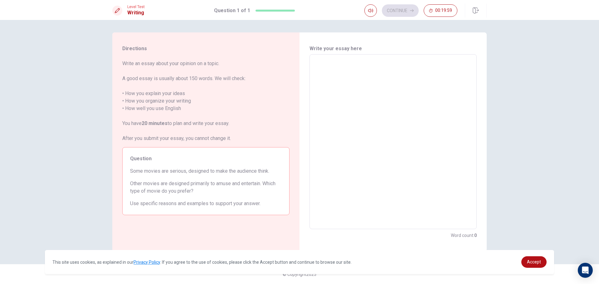
drag, startPoint x: 365, startPoint y: 86, endPoint x: 360, endPoint y: 78, distance: 9.2
click at [363, 86] on textarea at bounding box center [393, 142] width 158 height 165
type textarea "i"
type textarea "x"
type textarea "I"
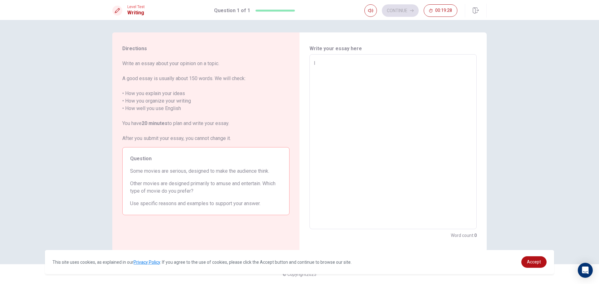
type textarea "x"
type textarea "I"
type textarea "x"
type textarea "I p"
type textarea "x"
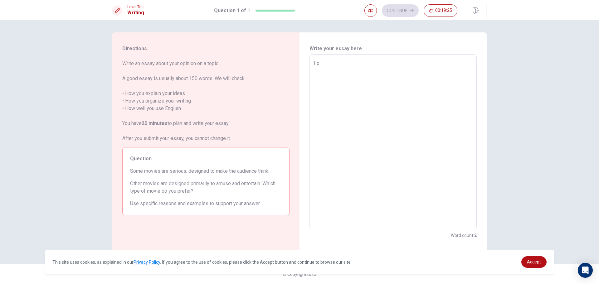
type textarea "I pr"
type textarea "x"
type textarea "I pre"
type textarea "x"
type textarea "I pref"
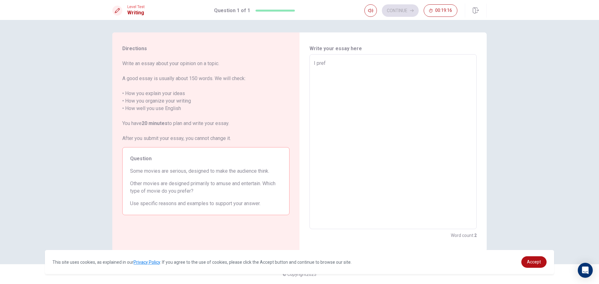
type textarea "x"
type textarea "I prefe"
type textarea "x"
type textarea "I prefer"
type textarea "x"
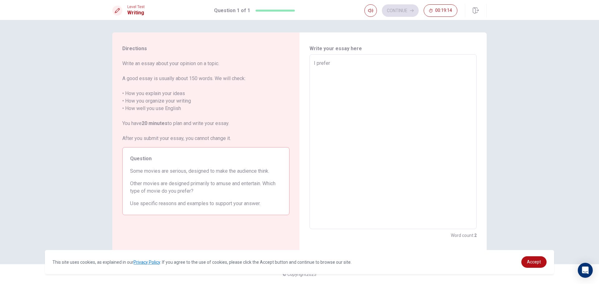
type textarea "I prefer"
type textarea "x"
type textarea "I prefer t"
type textarea "x"
type textarea "I prefer to"
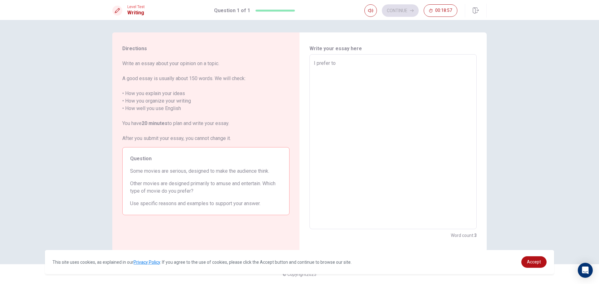
type textarea "x"
type textarea "I prefer to"
type textarea "x"
type textarea "I prefer to r"
type textarea "x"
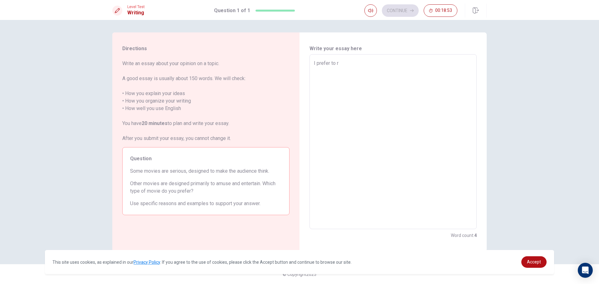
type textarea "I prefer to ro"
type textarea "x"
type textarea "I prefer to [GEOGRAPHIC_DATA]"
type textarea "x"
type textarea "I prefer to [GEOGRAPHIC_DATA]"
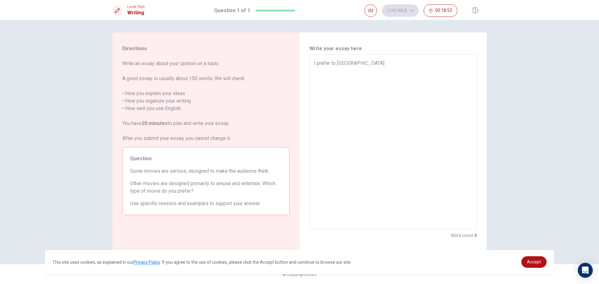
type textarea "x"
type textarea "I prefer to roman"
type textarea "x"
type textarea "I prefer to romant"
type textarea "x"
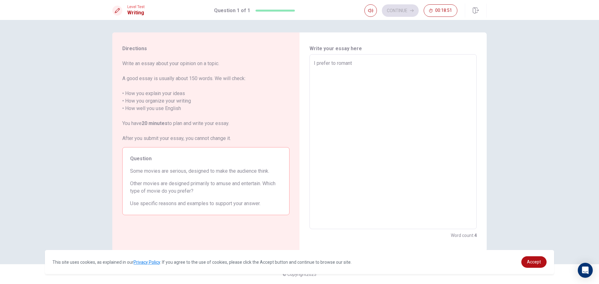
type textarea "I prefer to romanti"
type textarea "x"
type textarea "I prefer to romantic"
type textarea "x"
type textarea "I prefer to romantic"
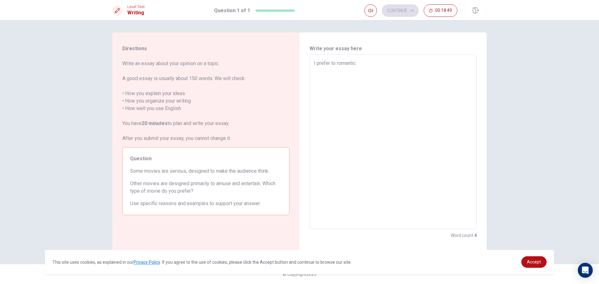
type textarea "x"
type textarea "I prefer to romantic m"
type textarea "x"
type textarea "I prefer to romantic mo"
type textarea "x"
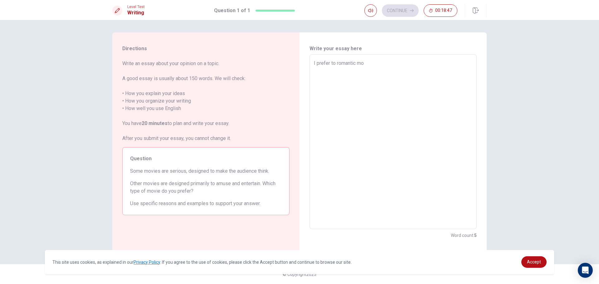
type textarea "I prefer to romantic mov"
type textarea "x"
type textarea "I prefer to romantic movi"
type textarea "x"
type textarea "I prefer to romantic movie"
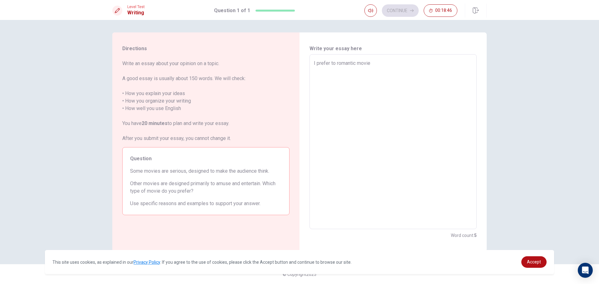
type textarea "x"
type textarea "I prefer to romantic movie"
type textarea "x"
type textarea "I prefer to romantic movie b"
type textarea "x"
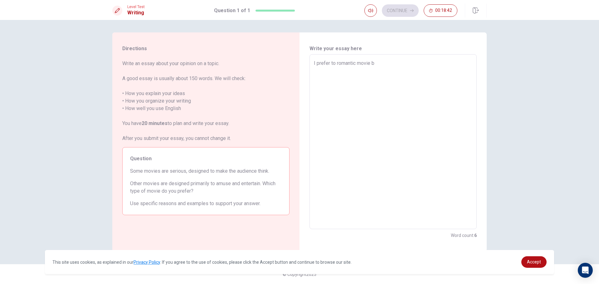
type textarea "I prefer to romantic movie be"
type textarea "x"
type textarea "I prefer to romantic movie bec"
type textarea "x"
type textarea "I prefer to romantic movie beca"
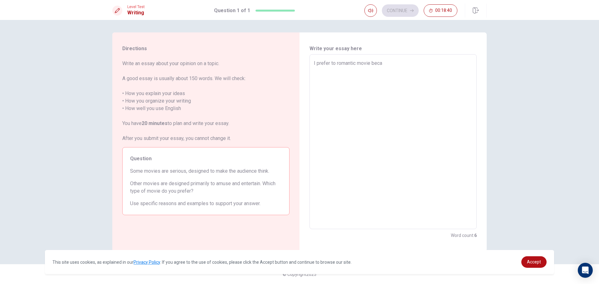
type textarea "x"
type textarea "I prefer to romantic movie becau"
type textarea "x"
type textarea "I prefer to romantic movie becaus"
type textarea "x"
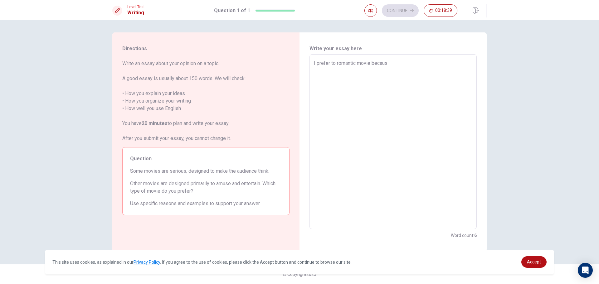
type textarea "I prefer to romantic movie because"
type textarea "x"
type textarea "I prefer to romantic movie because"
type textarea "x"
type textarea "I prefer to romantic movie because I"
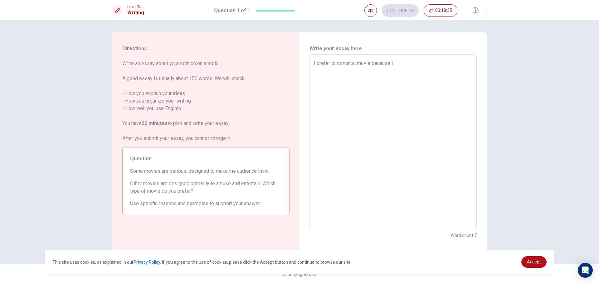
type textarea "x"
type textarea "I prefer to romantic movie because It"
type textarea "x"
type textarea "I prefer to romantic movie because I"
type textarea "x"
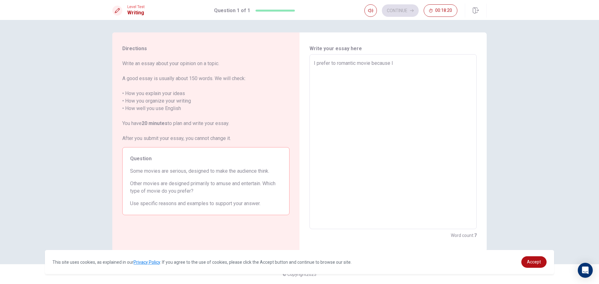
type textarea "I prefer to romantic movie because"
type textarea "x"
type textarea "I prefer to romantic movie because"
type textarea "x"
type textarea "I prefer to romantic movie becaus"
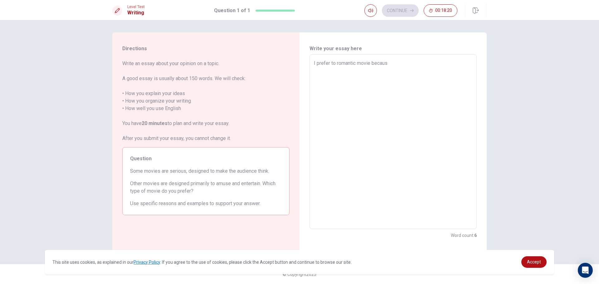
type textarea "x"
type textarea "I prefer to romantic movie becau"
type textarea "x"
type textarea "I prefer to romantic movie beca"
type textarea "x"
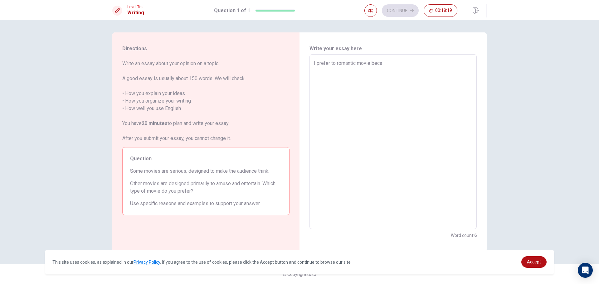
type textarea "I prefer to romantic movie bec"
type textarea "x"
type textarea "I prefer to romantic movie be"
type textarea "x"
type textarea "I prefer to romantic movie b"
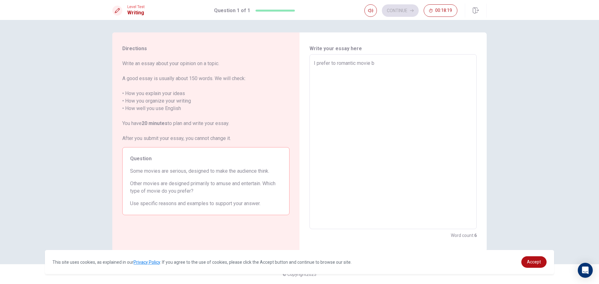
type textarea "x"
type textarea "I prefer to romantic movie"
type textarea "x"
type textarea "I prefer to romantic movie"
type textarea "x"
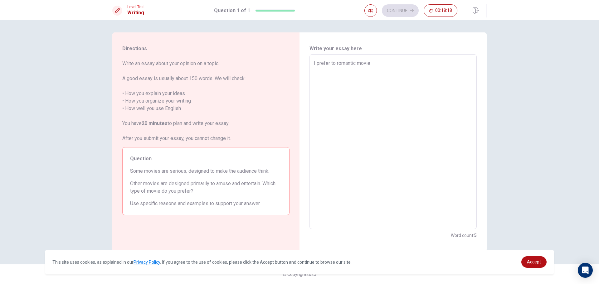
type textarea "I prefer to romantic movi"
type textarea "x"
type textarea "I prefer to romantic mov"
type textarea "x"
type textarea "I prefer to romantic mo"
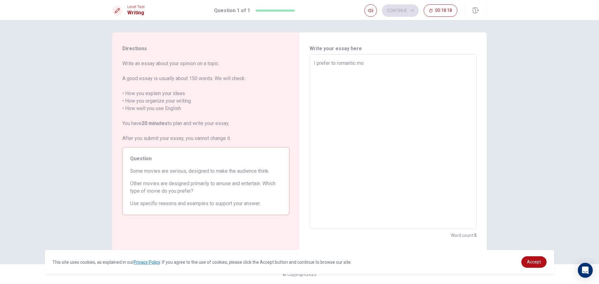
type textarea "x"
type textarea "I prefer to romantic m"
type textarea "x"
type textarea "I prefer to romantic"
type textarea "x"
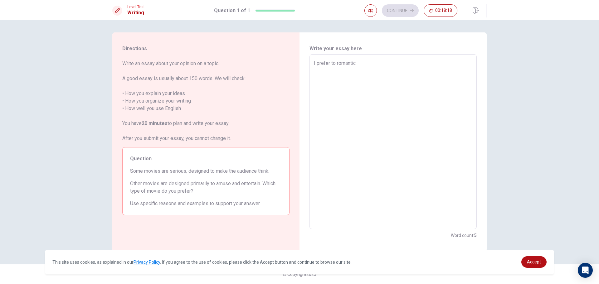
type textarea "I prefer to romantic"
type textarea "x"
type textarea "I prefer to romanti"
type textarea "x"
type textarea "I prefer to romant"
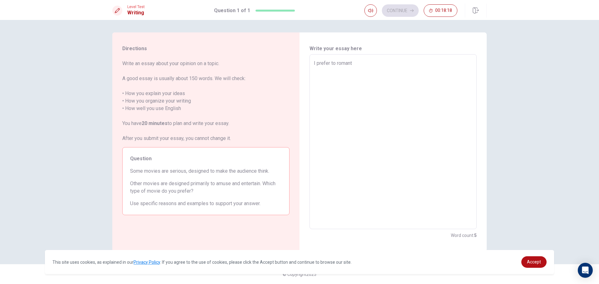
type textarea "x"
type textarea "I prefer to roman"
type textarea "x"
type textarea "I prefer to [GEOGRAPHIC_DATA]"
type textarea "x"
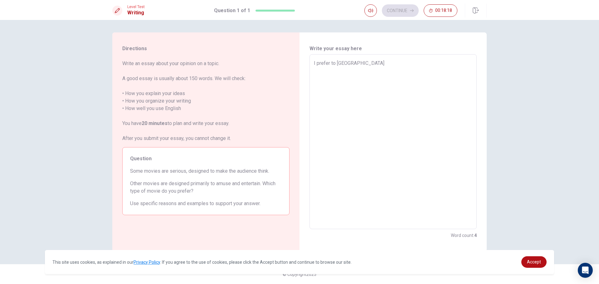
type textarea "I prefer to [GEOGRAPHIC_DATA]"
type textarea "x"
type textarea "I prefer to ro"
type textarea "x"
type textarea "I prefer to r"
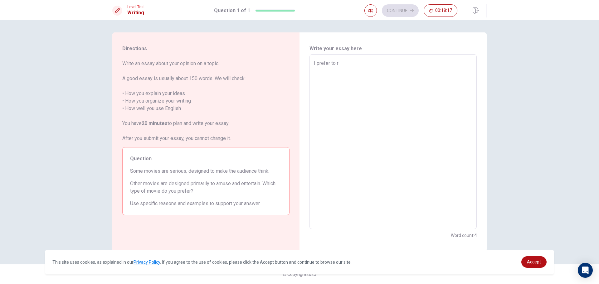
type textarea "x"
type textarea "I prefer to"
type textarea "x"
type textarea "I prefer to a"
type textarea "x"
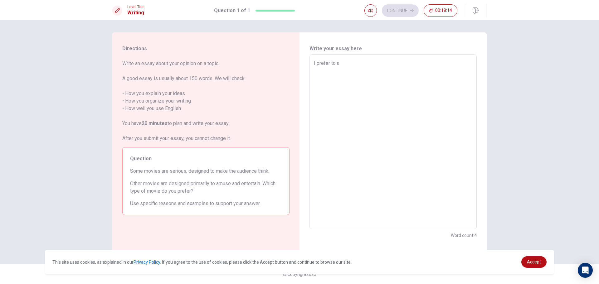
type textarea "I prefer to ad"
type textarea "x"
type textarea "I prefer to adv"
type textarea "x"
type textarea "I prefer to adva"
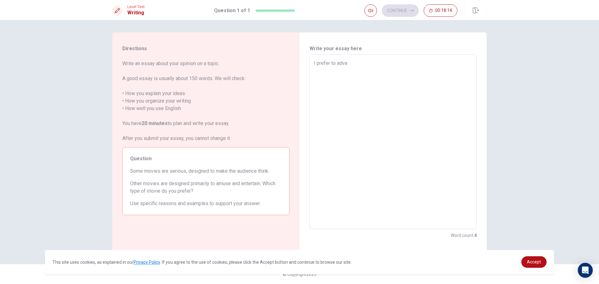
type textarea "x"
type textarea "I prefer to advan"
type textarea "x"
type textarea "I prefer to advang"
type textarea "x"
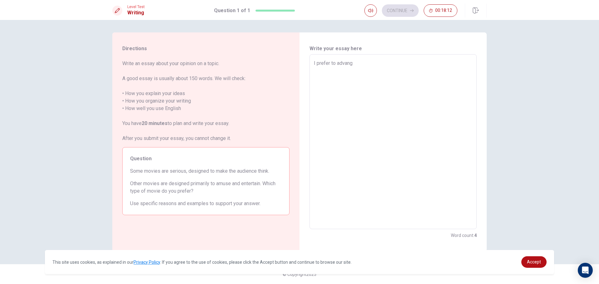
type textarea "I prefer to advange"
type textarea "x"
type textarea "I prefer to advanger"
type textarea "x"
type textarea "I prefer to advanger"
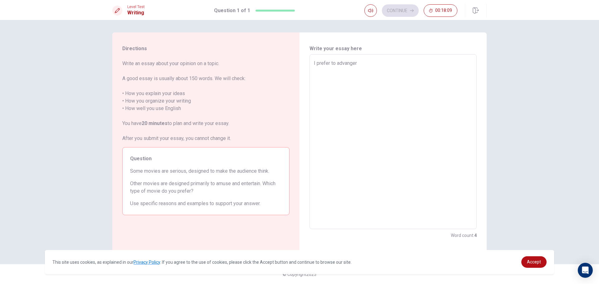
type textarea "x"
type textarea "I prefer to advanger m"
type textarea "x"
type textarea "I prefer to advanger mo"
type textarea "x"
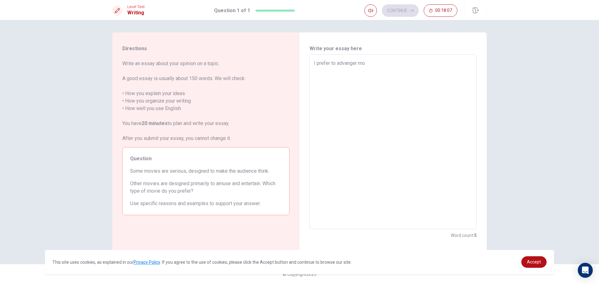
type textarea "I prefer to advanger mov"
type textarea "x"
type textarea "I prefer to advanger movi"
type textarea "x"
type textarea "I prefer to advanger movie"
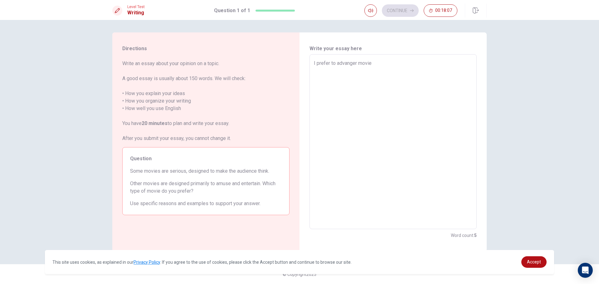
type textarea "x"
type textarea "I prefer to advanger movie"
type textarea "x"
type textarea "I prefer to advanger movie b"
type textarea "x"
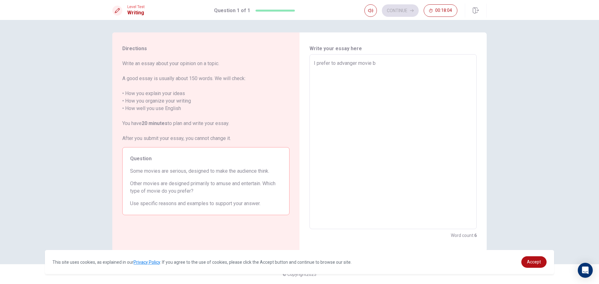
type textarea "I prefer to advanger movie be"
type textarea "x"
type textarea "I prefer to advanger movie bec"
type textarea "x"
type textarea "I prefer to advanger movie becu"
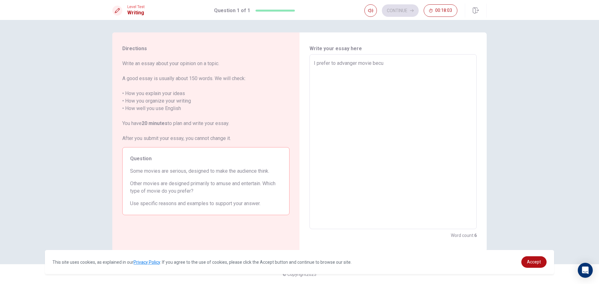
type textarea "x"
type textarea "I prefer to advanger movie bec"
type textarea "x"
type textarea "I prefer to advanger movie beca"
type textarea "x"
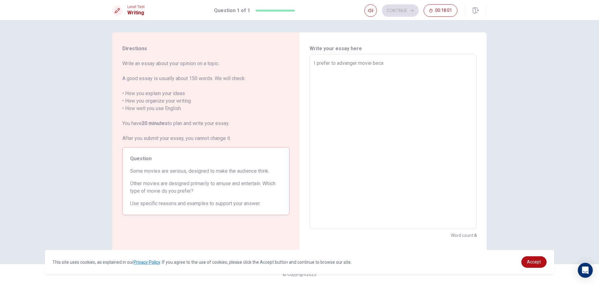
type textarea "I prefer to advanger movie becau"
type textarea "x"
type textarea "I prefer to advanger movie becaur"
type textarea "x"
type textarea "I prefer to advanger movie becaure"
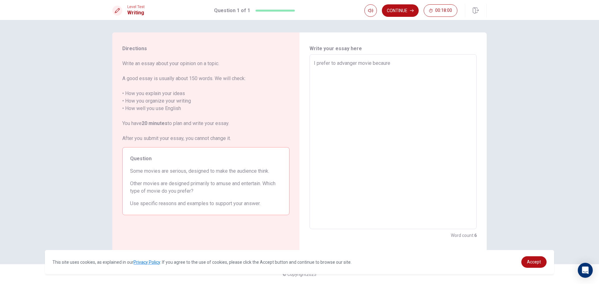
type textarea "x"
type textarea "I prefer to advanger movie becaur"
type textarea "x"
type textarea "I prefer to advanger movie becau"
type textarea "x"
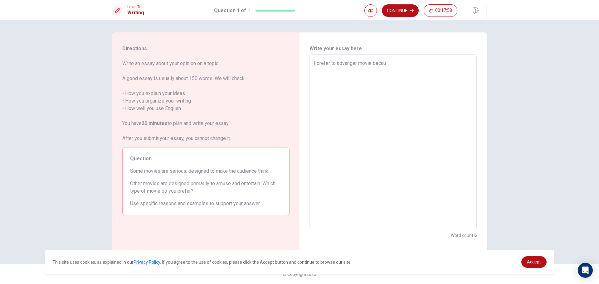
type textarea "I prefer to advanger movie becaus"
type textarea "x"
type textarea "I prefer to advanger movie because"
type textarea "x"
type textarea "I prefer to advanger movie because"
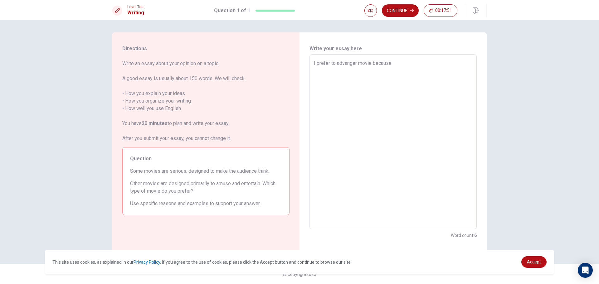
type textarea "x"
type textarea "I prefer to advanger movie because I"
type textarea "x"
type textarea "I prefer to advanger movie because It"
type textarea "x"
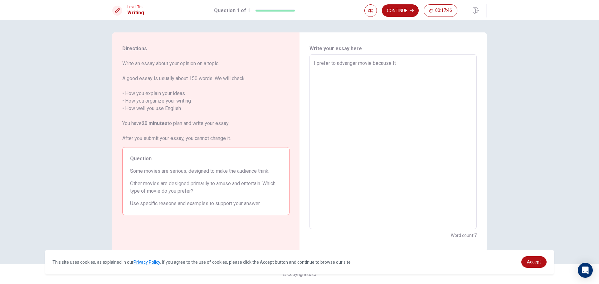
type textarea "I prefer to advanger movie because It"
type textarea "x"
type textarea "I prefer to advanger movie because It h"
type textarea "x"
type textarea "I prefer to advanger movie because It ha"
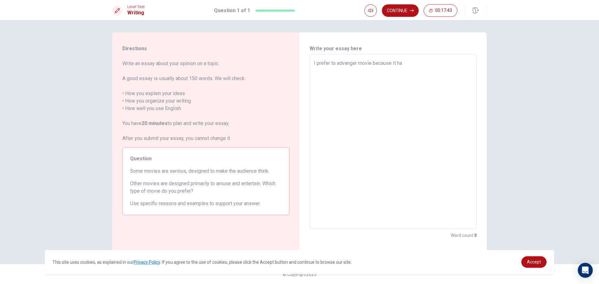
type textarea "x"
type textarea "I prefer to advanger movie because It hav"
type textarea "x"
type textarea "I prefer to advanger movie because It have"
type textarea "x"
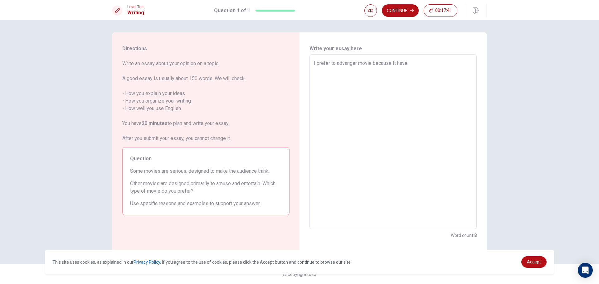
type textarea "I prefer to advanger movie because It have"
type textarea "x"
click at [356, 64] on textarea "I prefer to advanger movie because It make you to enjoy with them and have" at bounding box center [393, 142] width 158 height 165
click at [357, 62] on textarea "I prefer to advanger movie because It make you to enjoy with them and have" at bounding box center [393, 142] width 158 height 165
click at [343, 73] on textarea "I prefer to Romantic movie because It make you to enjoy with them and have" at bounding box center [393, 142] width 158 height 165
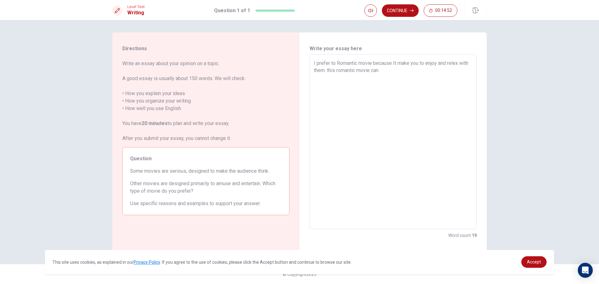
click at [350, 72] on textarea "I prefer to Romantic movie because It make you to enjoy and relex with them. th…" at bounding box center [393, 142] width 158 height 165
click at [409, 75] on textarea "I prefer to Romantic movie because It make you to enjoy and relex with them. th…" at bounding box center [393, 142] width 158 height 165
click at [313, 92] on div "I prefer to Romantic movie because It make you to enjoy and relex with them. th…" at bounding box center [392, 141] width 167 height 175
click at [313, 90] on div "I prefer to Romantic movie because It make you to enjoy and relex with them. th…" at bounding box center [392, 141] width 167 height 175
click at [314, 95] on textarea "I prefer to Romantic movie because It make you to enjoy and relex with them. th…" at bounding box center [393, 142] width 158 height 165
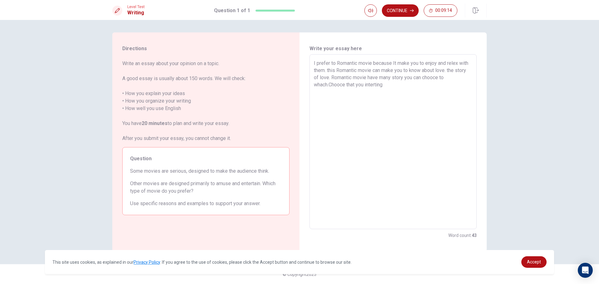
click at [396, 85] on textarea "I prefer to Romantic movie because It make you to enjoy and relex with them. th…" at bounding box center [393, 142] width 158 height 165
click at [324, 86] on textarea "I prefer to Romantic movie because It make you to enjoy and relex with them. th…" at bounding box center [393, 142] width 158 height 165
click at [325, 86] on textarea "I prefer to Romantic movie because It make you to enjoy and relex with them. th…" at bounding box center [393, 142] width 158 height 165
click at [321, 85] on textarea "I prefer to Romantic movie because It make you to enjoy and relex with them. th…" at bounding box center [393, 142] width 158 height 165
click at [321, 92] on textarea "I prefer to Romantic movie because It make you to enjoy and relex with them. th…" at bounding box center [393, 142] width 158 height 165
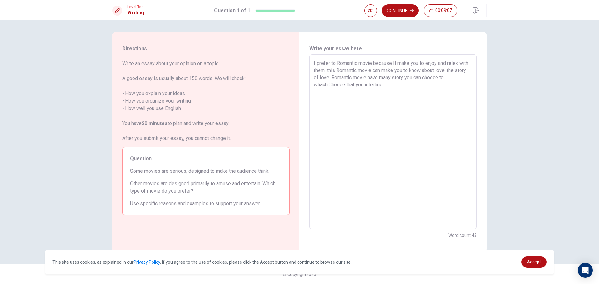
click at [321, 92] on textarea "I prefer to Romantic movie because It make you to enjoy and relex with them. th…" at bounding box center [393, 142] width 158 height 165
click at [391, 83] on textarea "I prefer to Romantic movie because It make you to enjoy and relex with them. th…" at bounding box center [393, 142] width 158 height 165
click at [385, 91] on textarea "I prefer to Romantic movie because It make you to enjoy and relex with them. th…" at bounding box center [393, 142] width 158 height 165
click at [344, 84] on textarea "I prefer to Romantic movie because It make you to enjoy and relex with them. th…" at bounding box center [393, 142] width 158 height 165
click at [335, 87] on textarea "I prefer to Romantic movie because It make you to enjoy and relex with them. th…" at bounding box center [393, 142] width 158 height 165
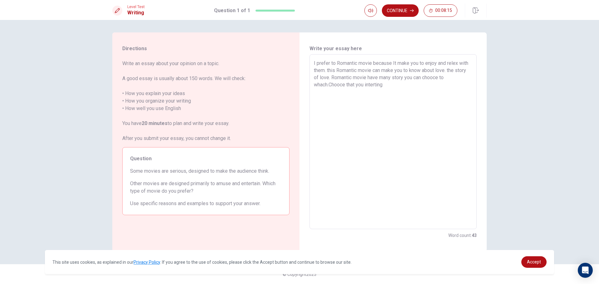
click at [390, 87] on textarea "I prefer to Romantic movie because It make you to enjoy and relex with them. th…" at bounding box center [393, 142] width 158 height 165
click at [326, 93] on textarea "I prefer to Romantic movie because It make you to enjoy and relex with them. th…" at bounding box center [393, 142] width 158 height 165
click at [344, 93] on textarea "I prefer to Romantic movie because It make you to enjoy and relex with them. th…" at bounding box center [393, 142] width 158 height 165
click at [373, 94] on textarea "I prefer to Romantic movie because It make you to enjoy and relex with them. th…" at bounding box center [393, 142] width 158 height 165
click at [374, 93] on textarea "I prefer to Romantic movie because It make you to enjoy and relex with them. th…" at bounding box center [393, 142] width 158 height 165
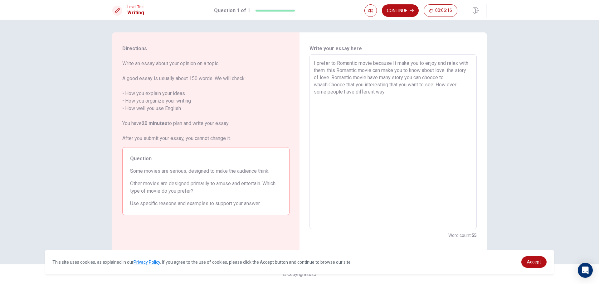
click at [386, 92] on textarea "I prefer to Romantic movie because It make you to enjoy and relex with them. th…" at bounding box center [393, 142] width 158 height 165
click at [453, 78] on textarea "I prefer to Romantic movie because It make you to enjoy and relex with them. th…" at bounding box center [393, 142] width 158 height 165
click at [410, 93] on textarea "I prefer to Romantic movie because It make you to enjoy and relex with them. th…" at bounding box center [393, 142] width 158 height 165
click at [451, 79] on textarea "I prefer to Romantic movie because It make you to enjoy and relex with them. th…" at bounding box center [393, 142] width 158 height 165
click at [452, 80] on textarea "I prefer to Romantic movie because It make you to enjoy and relex with them. th…" at bounding box center [393, 142] width 158 height 165
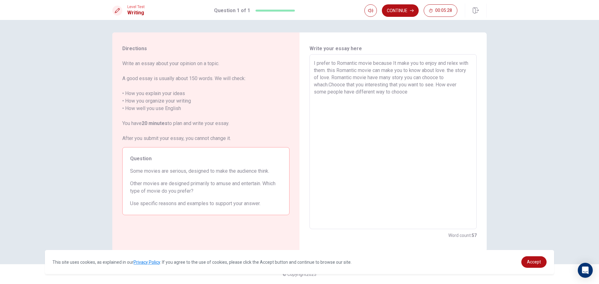
click at [420, 92] on textarea "I prefer to Romantic movie because It make you to enjoy and relex with them. th…" at bounding box center [393, 142] width 158 height 165
click at [438, 87] on textarea "I prefer to Romantic movie because It make you to enjoy and relex with them. th…" at bounding box center [393, 142] width 158 height 165
click at [450, 86] on textarea "I prefer to Romantic movie because It make you to enjoy and relex with them. th…" at bounding box center [393, 142] width 158 height 165
click at [437, 85] on textarea "I prefer to Romantic movie because It make you to enjoy and relex with them. th…" at bounding box center [393, 142] width 158 height 165
click at [314, 99] on textarea "I prefer to Romantic movie because It make you to enjoy and relex with them. th…" at bounding box center [393, 142] width 158 height 165
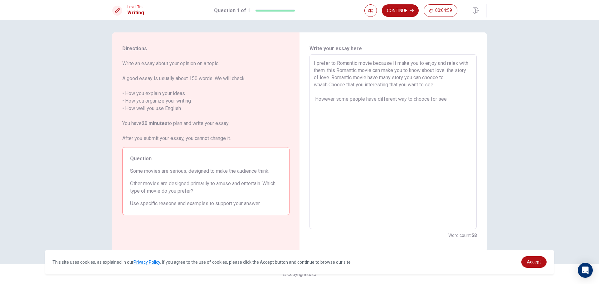
click at [316, 99] on textarea "I prefer to Romantic movie because It make you to enjoy and relex with them. th…" at bounding box center [393, 142] width 158 height 165
click at [344, 77] on textarea "I prefer to Romantic movie because It make you to enjoy and relex with them. th…" at bounding box center [393, 142] width 158 height 165
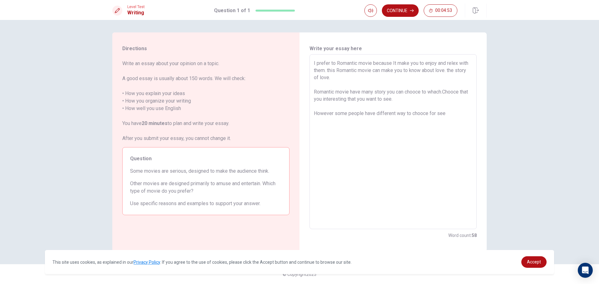
click at [403, 99] on textarea "I prefer to Romantic movie because It make you to enjoy and relex with them. th…" at bounding box center [393, 142] width 158 height 165
click at [444, 93] on textarea "I prefer to Romantic movie because It make you to enjoy and relex with them. th…" at bounding box center [393, 142] width 158 height 165
click at [396, 99] on textarea "I prefer to Romantic movie because It make you to enjoy and relex with them. th…" at bounding box center [393, 142] width 158 height 165
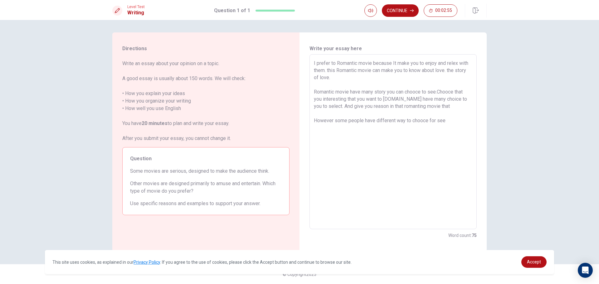
click at [413, 109] on textarea "I prefer to Romantic movie because It make you to enjoy and relex with them. th…" at bounding box center [393, 142] width 158 height 165
click at [439, 107] on textarea "I prefer to Romantic movie because It make you to enjoy and relex with them. th…" at bounding box center [393, 142] width 158 height 165
click at [451, 126] on textarea "I prefer to Romantic movie because It make you to enjoy and relex with them. th…" at bounding box center [393, 142] width 158 height 165
click at [444, 107] on textarea "I prefer to Romantic movie because It make you to enjoy and relex with them. th…" at bounding box center [393, 142] width 158 height 165
click at [353, 137] on textarea "I prefer to Romantic movie because It make you to enjoy and relex with them. th…" at bounding box center [393, 142] width 158 height 165
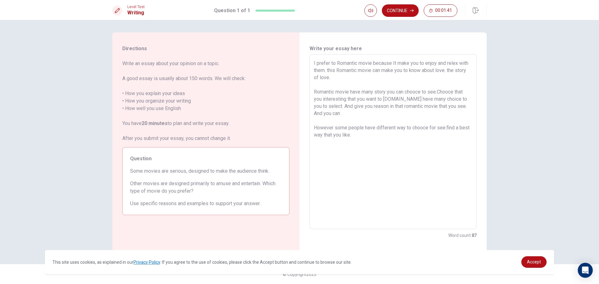
click at [447, 128] on textarea "I prefer to Romantic movie because It make you to enjoy and relex with them. th…" at bounding box center [393, 142] width 158 height 165
click at [361, 136] on textarea "I prefer to Romantic movie because It make you to enjoy and relex with them. th…" at bounding box center [393, 142] width 158 height 165
click at [375, 137] on textarea "I prefer to Romantic movie because It make you to enjoy and relex with them. th…" at bounding box center [393, 142] width 158 height 165
click at [334, 115] on textarea "I prefer to Romantic movie because It make you to enjoy and relex with them. th…" at bounding box center [393, 142] width 158 height 165
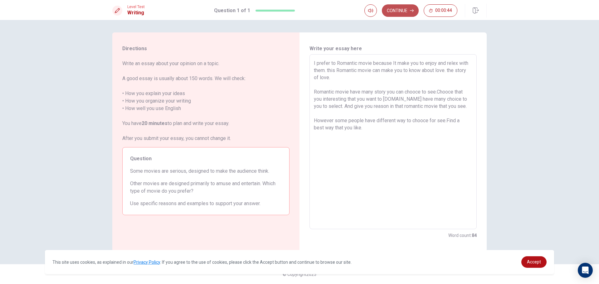
click at [396, 10] on button "Continue" at bounding box center [400, 10] width 37 height 12
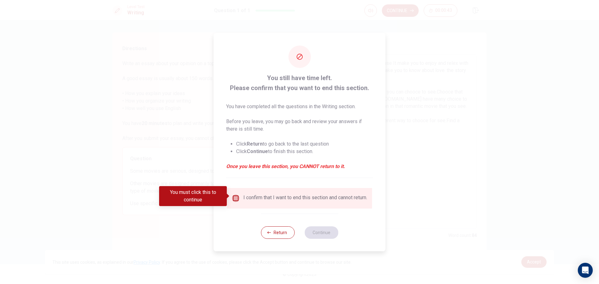
click at [236, 198] on input "You must click this to continue" at bounding box center [235, 198] width 7 height 7
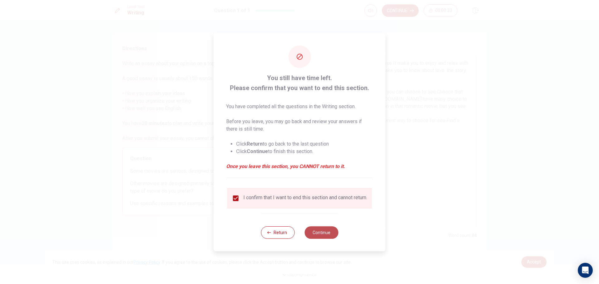
click at [330, 234] on button "Continue" at bounding box center [321, 232] width 34 height 12
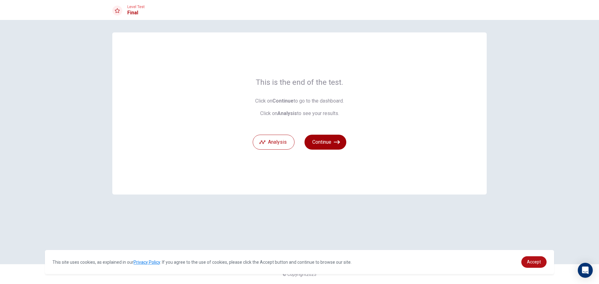
click at [326, 140] on button "Continue" at bounding box center [325, 142] width 42 height 15
